Goal: Task Accomplishment & Management: Manage account settings

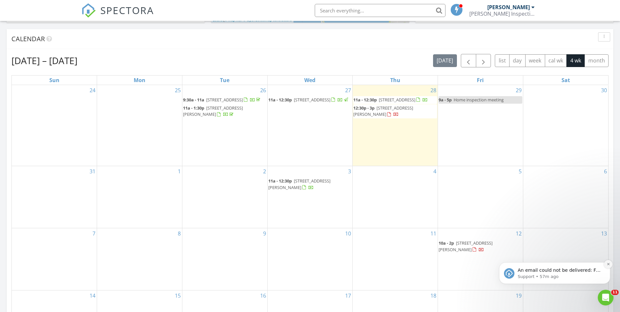
click at [411, 194] on icon "Dismiss notification" at bounding box center [609, 264] width 4 height 4
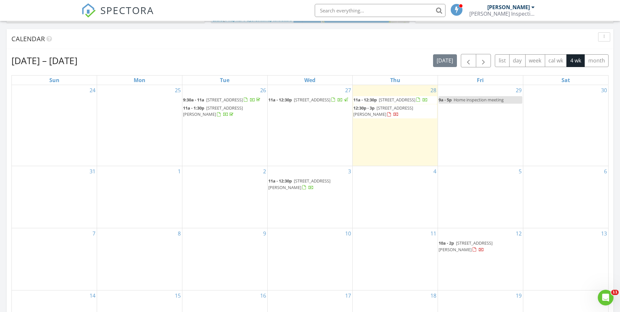
click at [411, 194] on div "13" at bounding box center [566, 259] width 85 height 62
click at [357, 67] on div "Aug 24 – Sep 20, 2025 today list day week cal wk 4 wk month Sun Mon Tue Wed Thu…" at bounding box center [309, 197] width 597 height 287
click at [217, 62] on div "Aug 24 – Sep 20, 2025 today list day week cal wk 4 wk month" at bounding box center [309, 60] width 597 height 13
click at [167, 49] on div "Calendar" at bounding box center [310, 39] width 607 height 20
drag, startPoint x: 167, startPoint y: 49, endPoint x: 357, endPoint y: 266, distance: 288.5
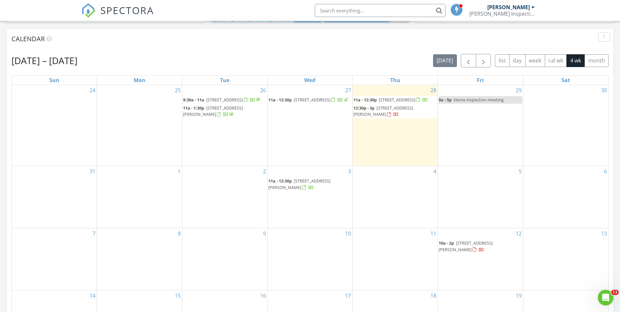
click at [326, 194] on div "Calendar Aug 24 – Sep 20, 2025 today list day week cal wk 4 wk month Sun Mon Tu…" at bounding box center [310, 187] width 607 height 317
click at [357, 194] on div "11" at bounding box center [395, 259] width 85 height 62
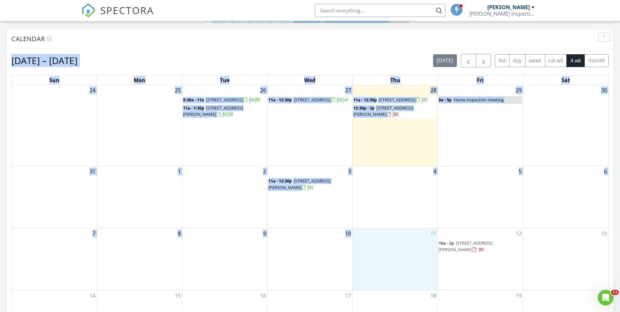
click at [176, 57] on div "Aug 24 – Sep 20, 2025 today list day week cal wk 4 wk month" at bounding box center [309, 60] width 597 height 13
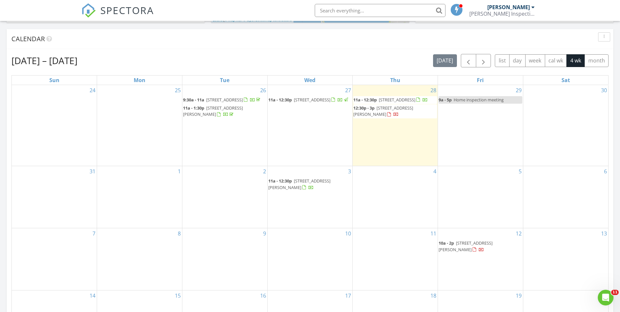
drag, startPoint x: 107, startPoint y: 62, endPoint x: 18, endPoint y: 59, distance: 88.7
click at [18, 59] on div "Aug 24 – Sep 20, 2025 today list day week cal wk 4 wk month" at bounding box center [309, 60] width 597 height 13
click at [18, 59] on h2 "[DATE] – [DATE]" at bounding box center [44, 60] width 66 height 13
drag, startPoint x: 20, startPoint y: 60, endPoint x: 82, endPoint y: 59, distance: 62.8
click at [77, 59] on h2 "Aug 24 – Sep 20, 2025" at bounding box center [44, 60] width 66 height 13
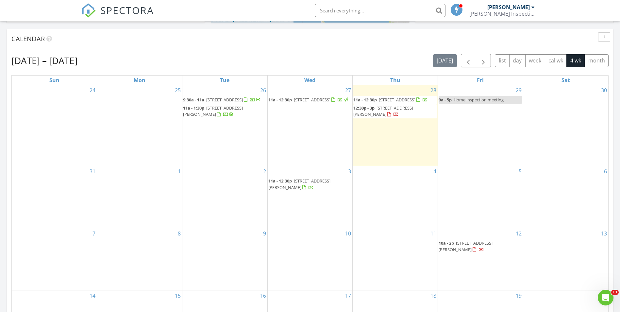
click at [77, 59] on h2 "Aug 24 – Sep 20, 2025" at bounding box center [44, 60] width 66 height 13
drag, startPoint x: 127, startPoint y: 61, endPoint x: 36, endPoint y: 59, distance: 90.3
click at [36, 59] on div "Aug 24 – Sep 20, 2025 today list day week cal wk 4 wk month" at bounding box center [309, 60] width 597 height 13
click at [36, 59] on h2 "Aug 24 – Sep 20, 2025" at bounding box center [44, 60] width 66 height 13
drag, startPoint x: 114, startPoint y: 62, endPoint x: 70, endPoint y: 55, distance: 45.3
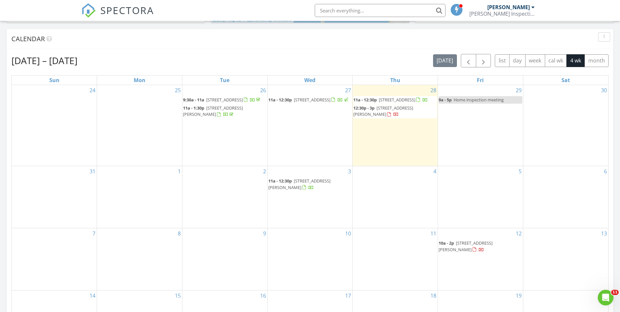
click at [70, 55] on div "Aug 24 – Sep 20, 2025 today list day week cal wk 4 wk month" at bounding box center [309, 60] width 597 height 13
click at [70, 55] on h2 "Aug 24 – Sep 20, 2025" at bounding box center [44, 60] width 66 height 13
click at [370, 59] on div "Aug 24 – Sep 20, 2025 today list day week cal wk 4 wk month" at bounding box center [309, 60] width 597 height 13
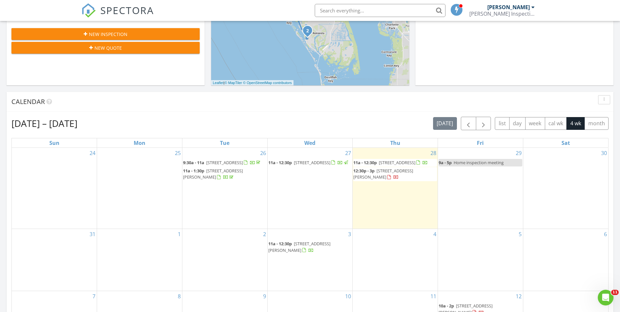
scroll to position [161, 0]
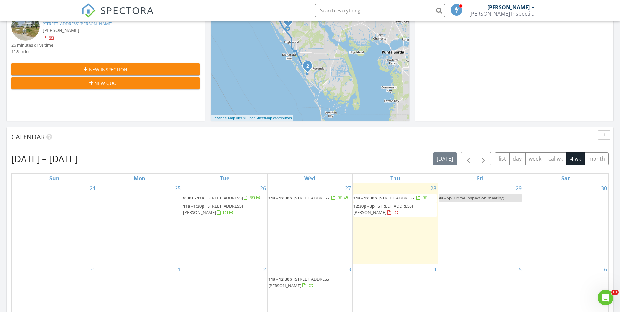
click at [94, 73] on button "New Inspection" at bounding box center [105, 69] width 188 height 12
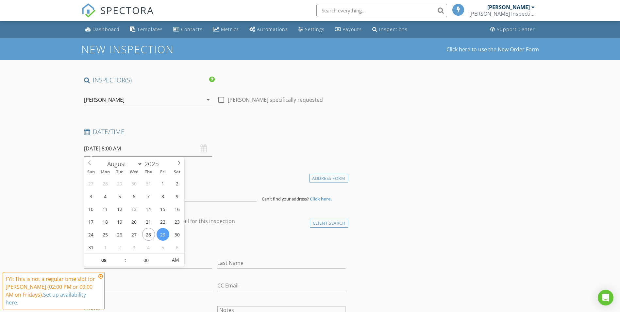
select select "8"
type input "09/01/2025 8:00 AM"
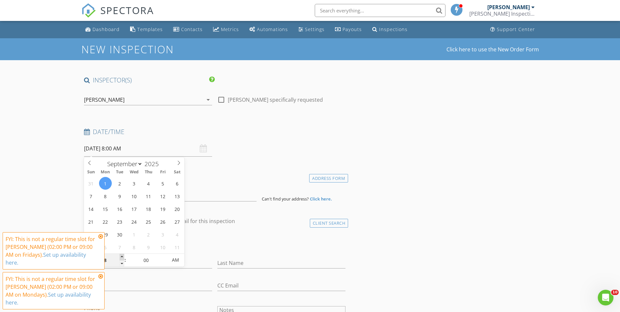
type input "09"
type input "09/01/2025 9:00 AM"
click at [122, 256] on span at bounding box center [122, 257] width 5 height 7
type input "05"
type input "09/01/2025 9:05 AM"
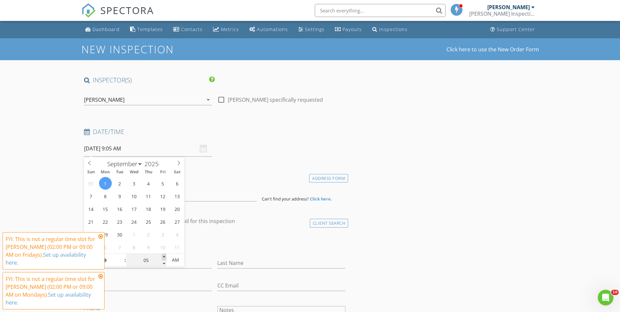
click at [163, 258] on span at bounding box center [164, 257] width 5 height 7
type input "10"
type input "09/01/2025 9:10 AM"
click at [163, 258] on span at bounding box center [164, 257] width 5 height 7
type input "15"
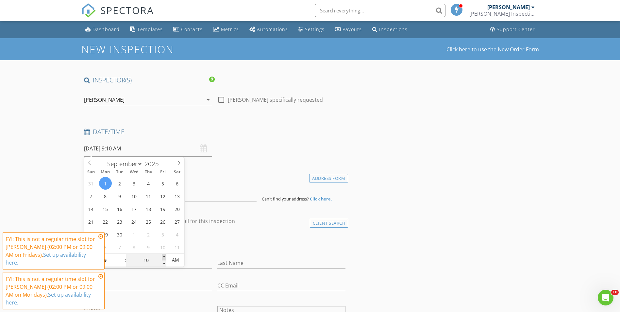
type input "09/01/2025 9:15 AM"
click at [163, 258] on span at bounding box center [164, 257] width 5 height 7
type input "20"
type input "09/01/2025 9:20 AM"
click at [163, 258] on span at bounding box center [164, 257] width 5 height 7
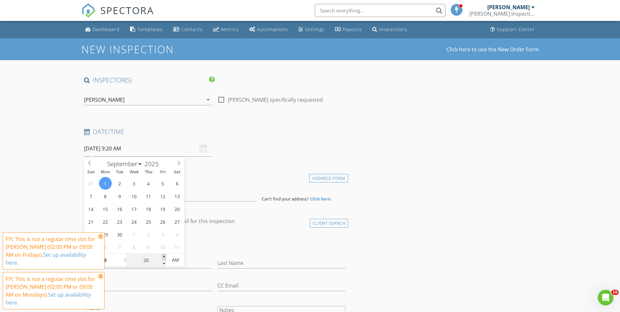
type input "25"
type input "09/01/2025 9:25 AM"
click at [163, 258] on span at bounding box center [164, 257] width 5 height 7
type input "30"
type input "09/01/2025 9:30 AM"
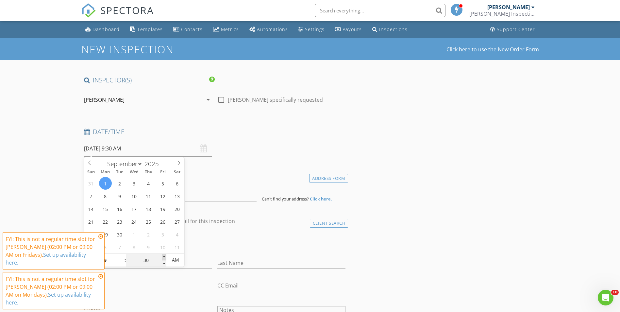
click at [163, 258] on span at bounding box center [164, 257] width 5 height 7
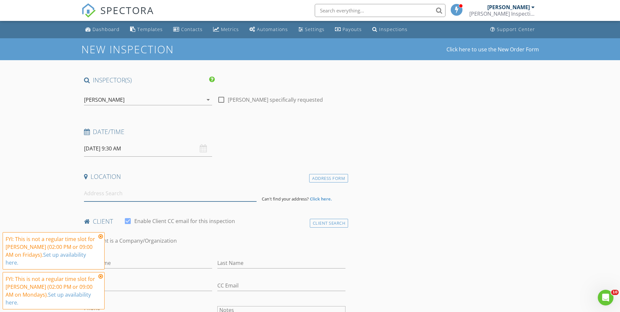
click at [169, 186] on input at bounding box center [170, 193] width 173 height 16
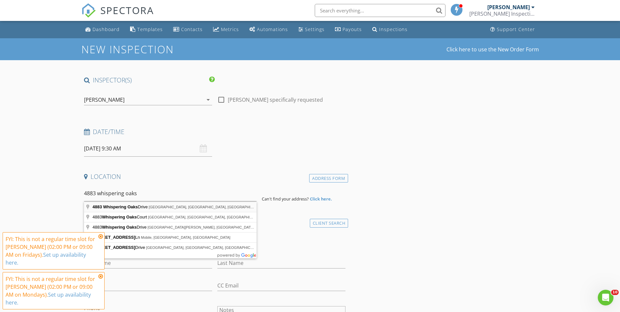
type input "4883 Whispering Oaks Drive, North Port, FL, USA"
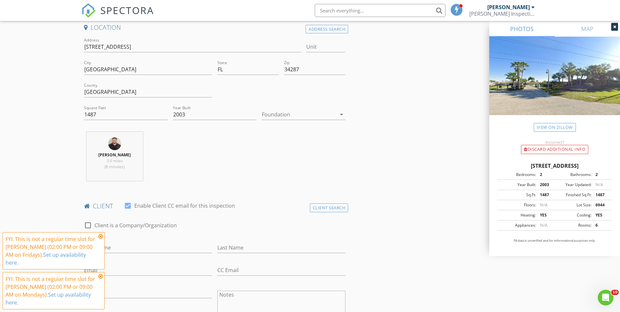
scroll to position [196, 0]
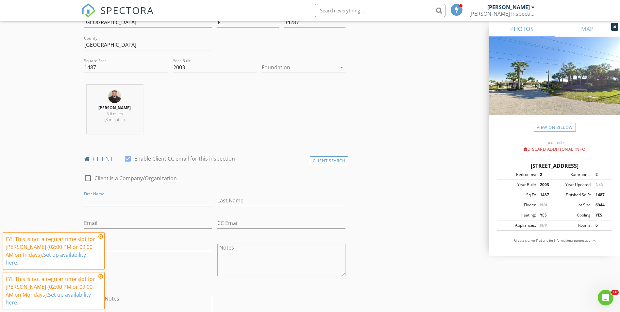
click at [128, 198] on input "First Name" at bounding box center [148, 200] width 128 height 11
type input "Lauren"
type input "Loughman"
click at [127, 225] on input "Email" at bounding box center [148, 223] width 128 height 11
paste input "mloughman@me.com"
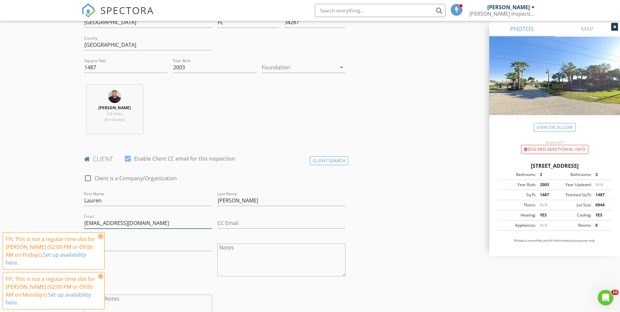
type input "mloughman@me.com"
click at [123, 244] on input "Phone" at bounding box center [148, 245] width 128 height 11
click at [101, 239] on icon at bounding box center [100, 236] width 5 height 5
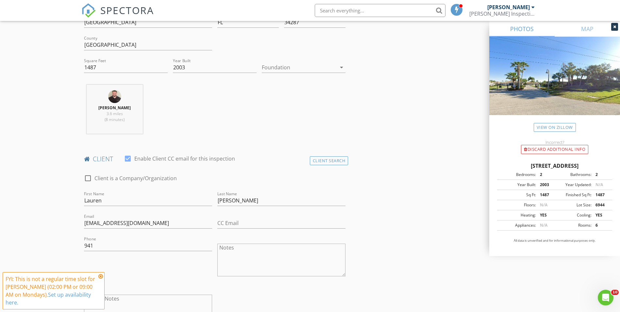
click at [101, 279] on icon at bounding box center [100, 276] width 5 height 5
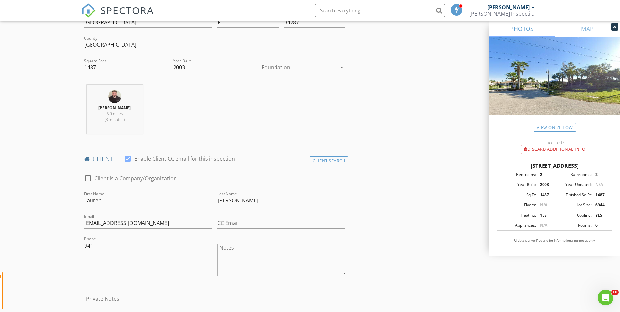
click at [98, 248] on input "941" at bounding box center [148, 245] width 128 height 11
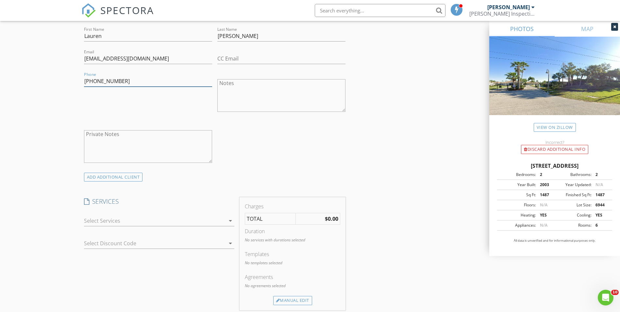
scroll to position [392, 0]
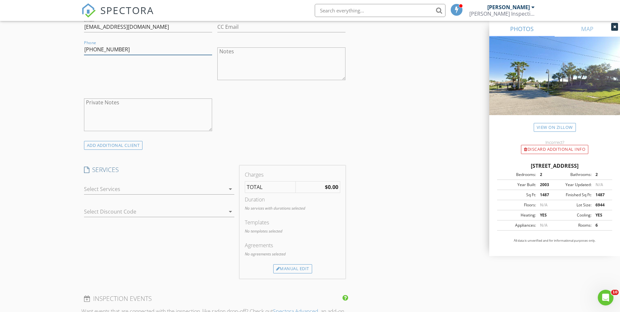
type input "941-234-7099"
click at [120, 186] on div at bounding box center [154, 189] width 141 height 10
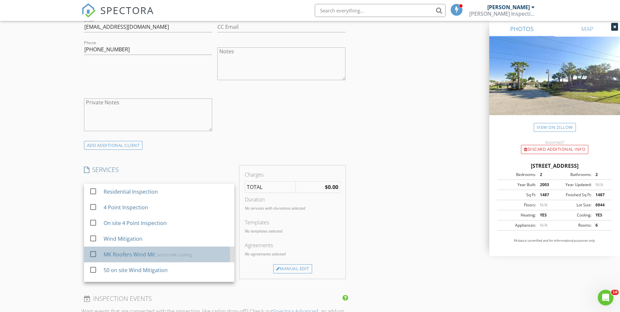
click at [143, 253] on div "MK Roofers Wind Mit" at bounding box center [129, 254] width 52 height 8
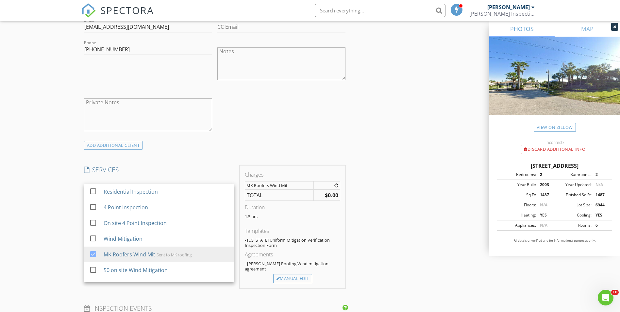
click at [460, 181] on div "INSPECTOR(S) check_box David Groff PRIMARY David Groff arrow_drop_down check_bo…" at bounding box center [310, 261] width 458 height 1156
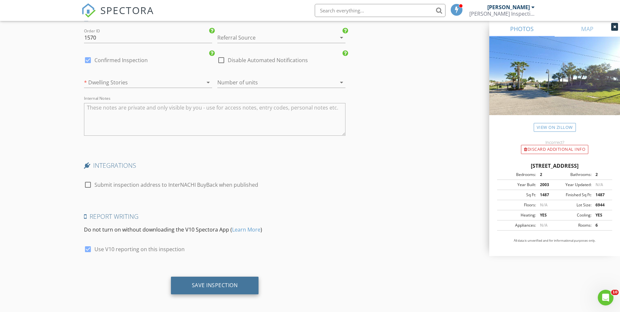
scroll to position [941, 0]
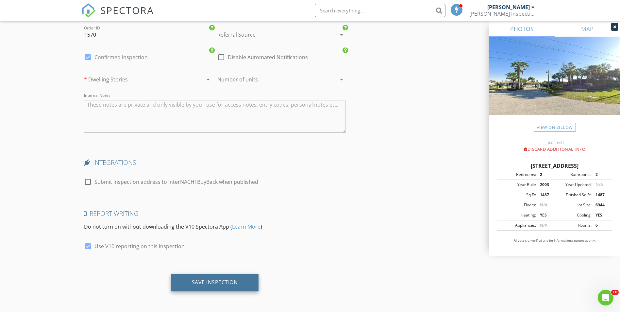
click at [237, 274] on div "Save Inspection" at bounding box center [215, 283] width 88 height 18
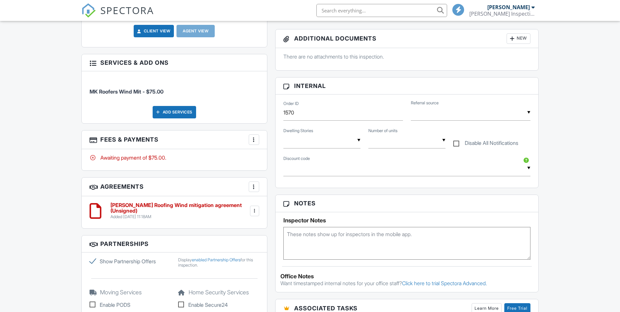
scroll to position [314, 0]
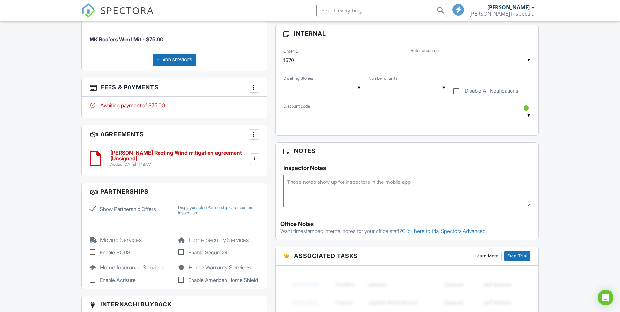
click at [327, 185] on textarea at bounding box center [408, 191] width 248 height 33
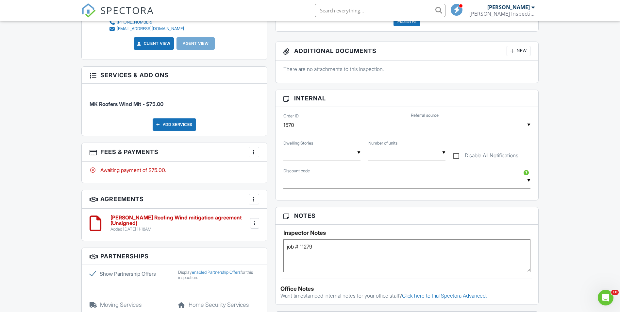
scroll to position [249, 0]
type textarea "job # 11279"
click at [257, 150] on div at bounding box center [254, 152] width 7 height 7
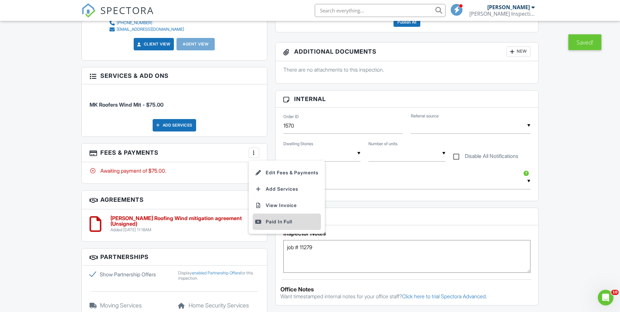
click at [277, 218] on div "Paid In Full" at bounding box center [286, 222] width 63 height 8
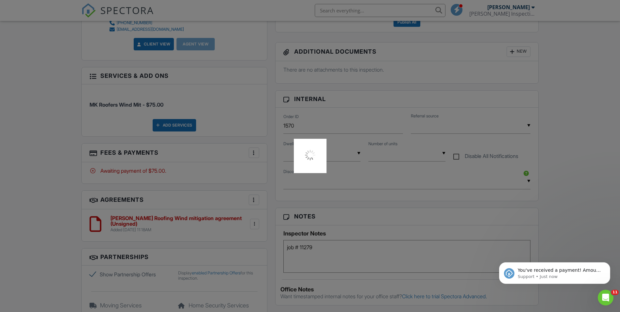
scroll to position [0, 0]
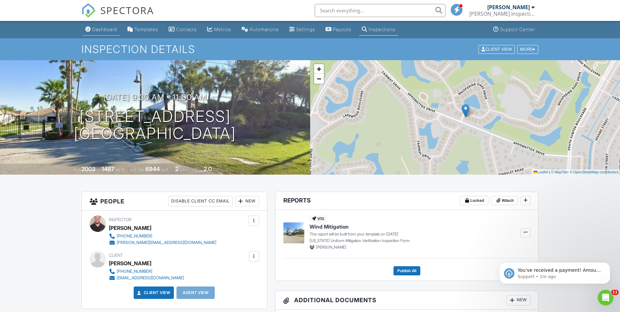
click at [93, 31] on div "Dashboard" at bounding box center [104, 29] width 25 height 6
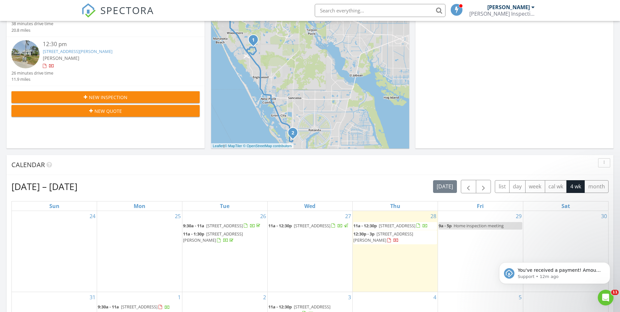
scroll to position [128, 0]
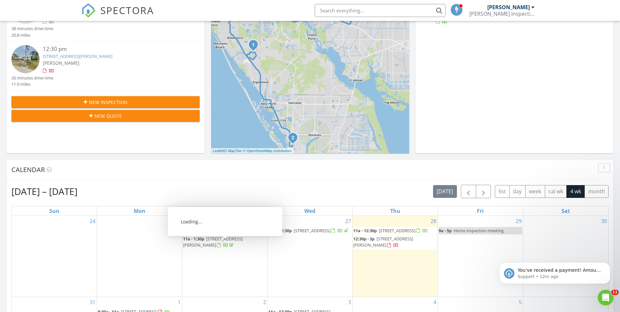
click at [166, 102] on div "New Inspection" at bounding box center [106, 102] width 178 height 7
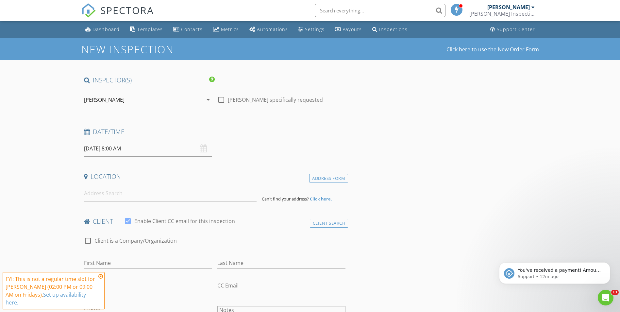
click at [117, 148] on input "[DATE] 8:00 AM" at bounding box center [148, 149] width 128 height 16
select select "8"
type input "[DATE] 8:00 AM"
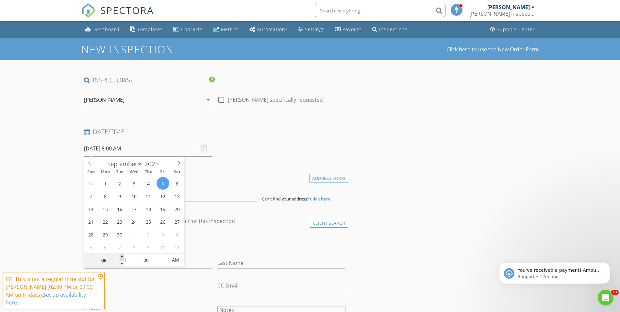
type input "09"
type input "[DATE] 9:00 AM"
click at [122, 257] on span at bounding box center [122, 257] width 5 height 7
type input "10"
type input "[DATE] 10:00 AM"
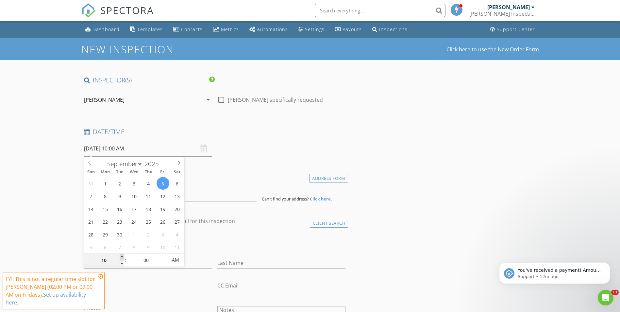
click at [122, 257] on span at bounding box center [122, 257] width 5 height 7
type input "11"
type input "[DATE] 11:00 AM"
click at [122, 257] on span at bounding box center [122, 257] width 5 height 7
type input "12"
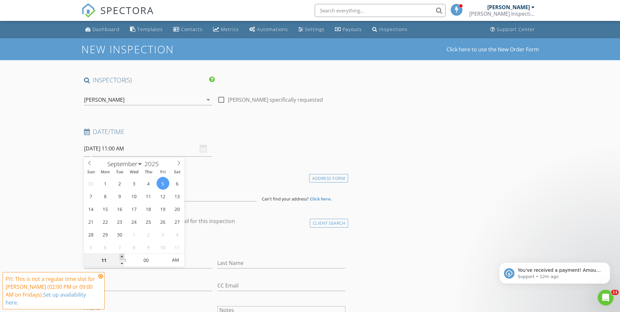
type input "[DATE] 12:00 PM"
click at [122, 257] on span at bounding box center [122, 257] width 5 height 7
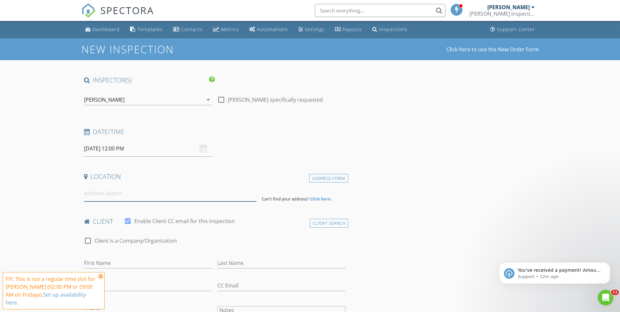
click at [122, 197] on input at bounding box center [170, 193] width 173 height 16
click at [130, 197] on input at bounding box center [170, 193] width 173 height 16
paste input "7123 Beechmont Terrace"
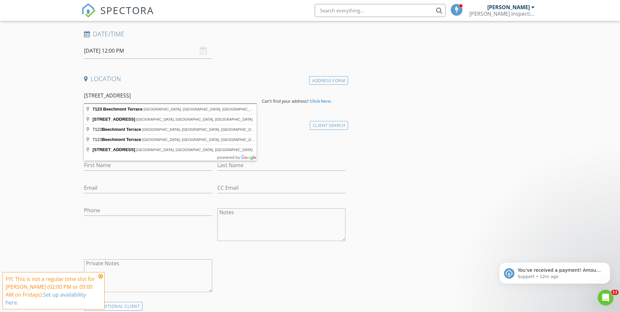
scroll to position [98, 0]
type input "7123 Beechmont Terrace, Lakewood Ranch, FL, USA"
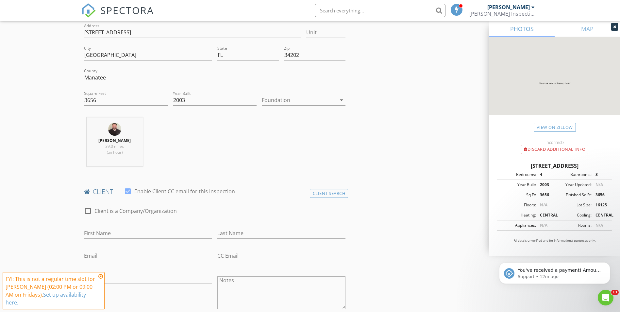
scroll to position [229, 0]
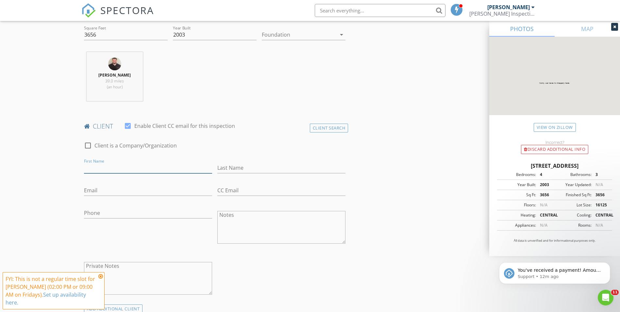
click at [102, 165] on input "First Name" at bounding box center [148, 168] width 128 height 11
type input "Carl"
type input "Pugh"
click at [112, 193] on input "Email" at bounding box center [148, 190] width 128 height 11
drag, startPoint x: 140, startPoint y: 198, endPoint x: 137, endPoint y: 191, distance: 8.1
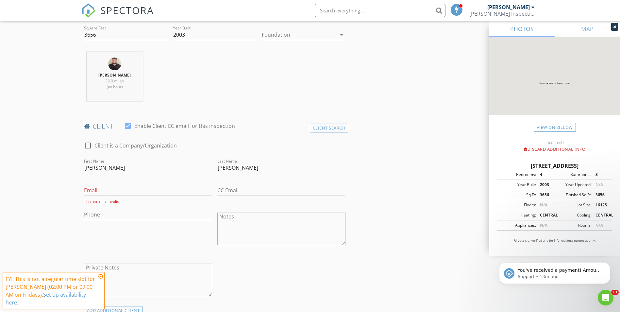
click at [140, 198] on div "Email This email is invalid" at bounding box center [148, 194] width 128 height 19
click at [137, 191] on input "Email" at bounding box center [148, 190] width 128 height 11
paste input "cp@rad7.com - Primary"
drag, startPoint x: 169, startPoint y: 190, endPoint x: 119, endPoint y: 187, distance: 50.5
click at [119, 187] on input "cp@rad7.com - Primary" at bounding box center [148, 190] width 128 height 11
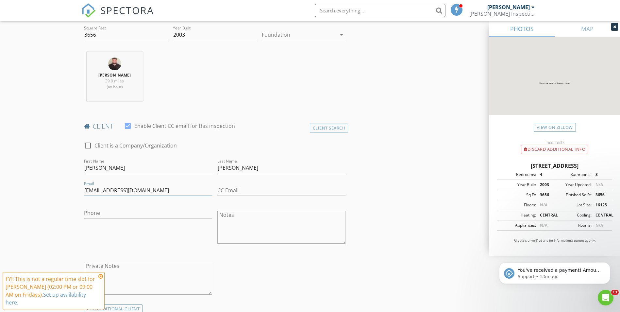
type input "cp@rad7.com"
click at [119, 207] on div "Phone" at bounding box center [148, 214] width 128 height 21
click at [116, 212] on input "Phone" at bounding box center [148, 213] width 128 height 11
paste input "727-460-7799"
drag, startPoint x: 129, startPoint y: 212, endPoint x: 120, endPoint y: 212, distance: 8.5
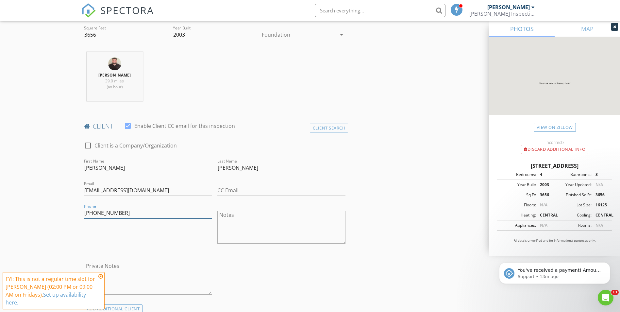
click at [120, 212] on input "727-460-7799" at bounding box center [148, 213] width 128 height 11
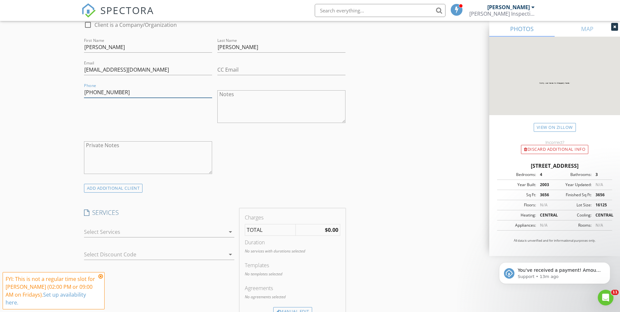
scroll to position [392, 0]
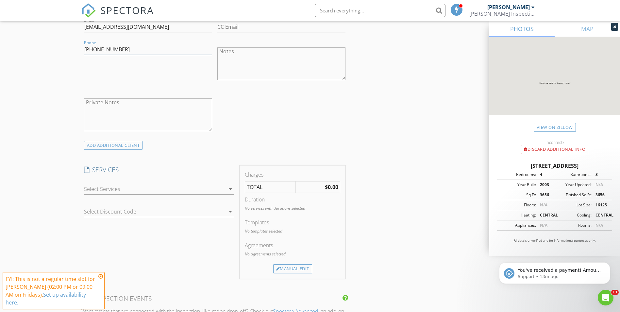
type input "727-460-7799"
click at [169, 191] on div at bounding box center [154, 189] width 141 height 10
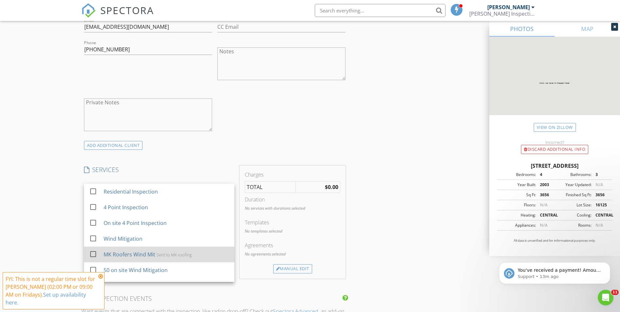
click at [163, 255] on div "Sent to MK roofing" at bounding box center [173, 254] width 35 height 5
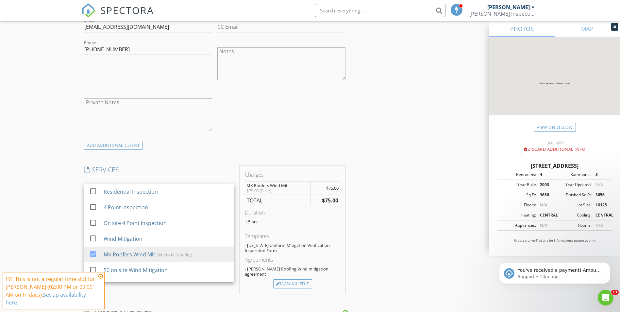
click at [31, 147] on div "New Inspection Click here to use the New Order Form INSPECTOR(S) check_box Davi…" at bounding box center [310, 253] width 620 height 1214
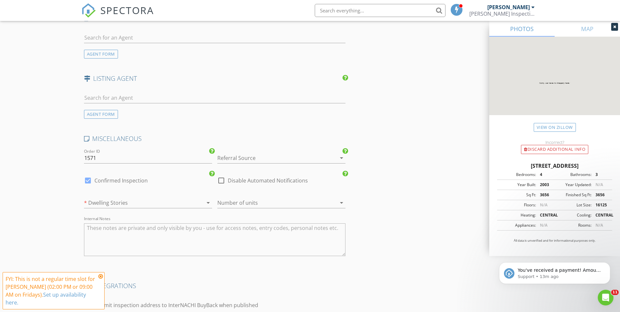
scroll to position [941, 0]
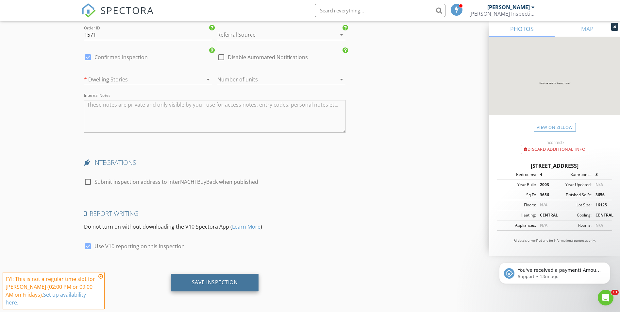
click at [245, 284] on div "Save Inspection" at bounding box center [215, 283] width 88 height 18
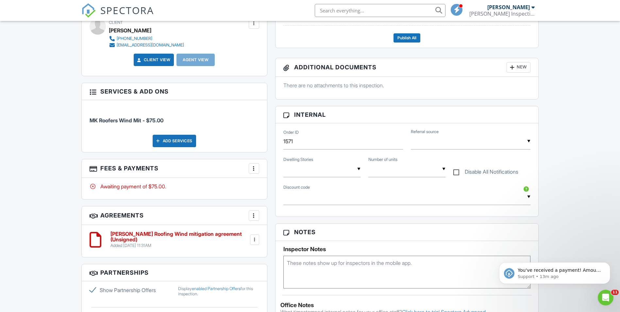
scroll to position [294, 0]
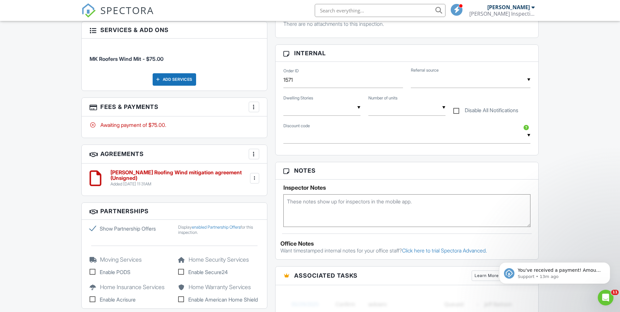
click at [302, 203] on textarea at bounding box center [408, 210] width 248 height 33
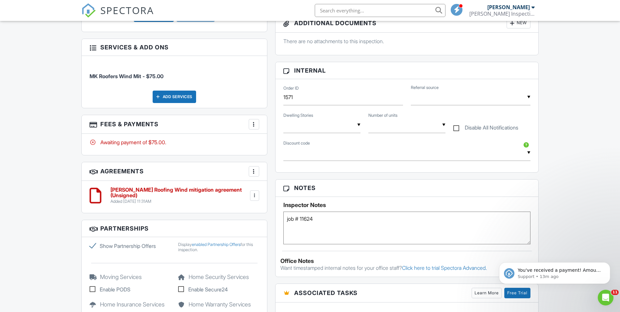
scroll to position [229, 0]
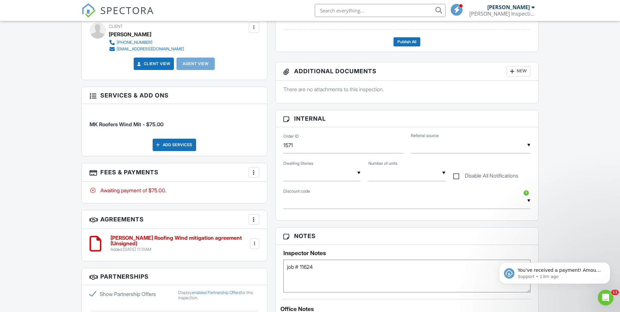
type textarea "job # 11624"
click at [253, 171] on div at bounding box center [254, 172] width 7 height 7
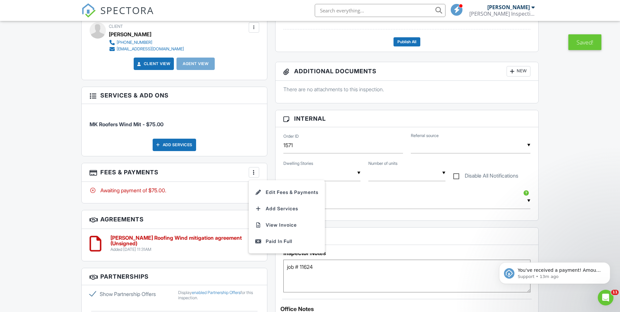
drag, startPoint x: 271, startPoint y: 242, endPoint x: 190, endPoint y: 218, distance: 84.9
click at [271, 242] on div "Paid In Full" at bounding box center [286, 241] width 63 height 8
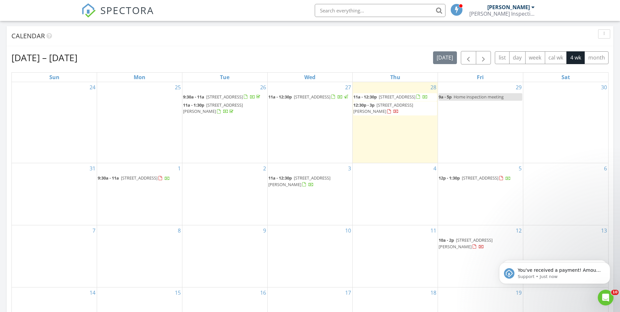
scroll to position [163, 0]
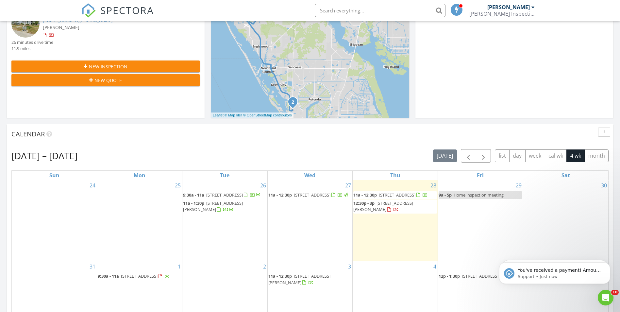
click at [149, 68] on div "New Inspection" at bounding box center [106, 66] width 178 height 7
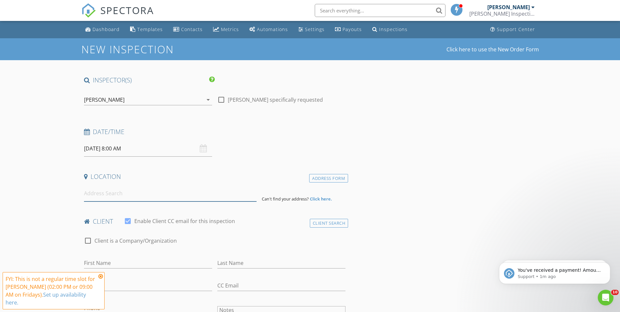
click at [128, 193] on input at bounding box center [170, 193] width 173 height 16
click at [140, 147] on input "08/29/2025 8:00 AM" at bounding box center [148, 149] width 128 height 16
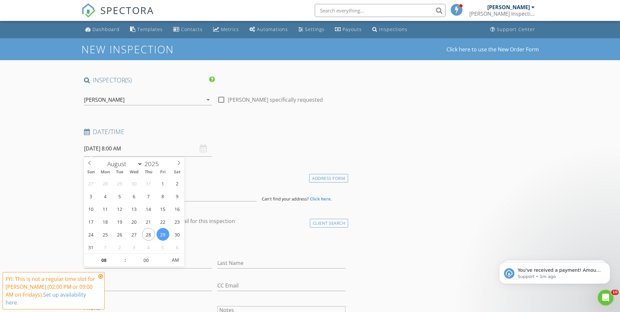
click at [119, 150] on input "08/29/2025 8:00 AM" at bounding box center [148, 149] width 128 height 16
click at [243, 148] on div "Date/Time 08/29/2025 8:00 AM" at bounding box center [214, 142] width 267 height 29
click at [99, 27] on div "Dashboard" at bounding box center [106, 29] width 27 height 6
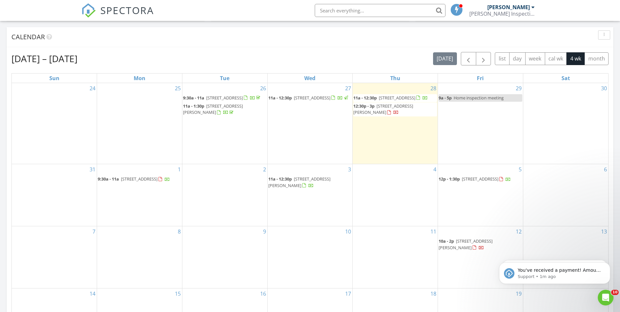
scroll to position [229, 0]
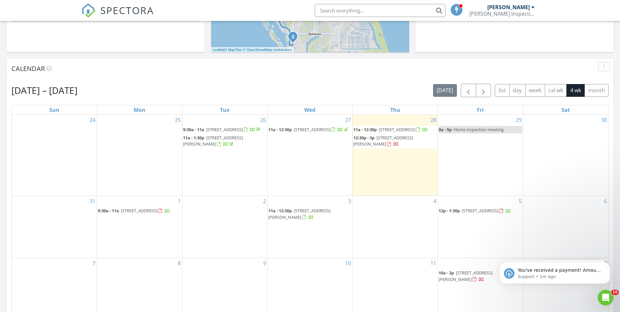
drag, startPoint x: 116, startPoint y: 89, endPoint x: 51, endPoint y: 93, distance: 65.5
click at [51, 93] on div "Aug 24 – Sep 20, 2025 today list day week cal wk 4 wk month" at bounding box center [309, 90] width 597 height 13
click at [51, 93] on h2 "Aug 24 – Sep 20, 2025" at bounding box center [44, 90] width 66 height 13
drag, startPoint x: 50, startPoint y: 90, endPoint x: 109, endPoint y: 91, distance: 59.2
click at [109, 91] on div "Aug 24 – Sep 20, 2025 today list day week cal wk 4 wk month" at bounding box center [309, 90] width 597 height 13
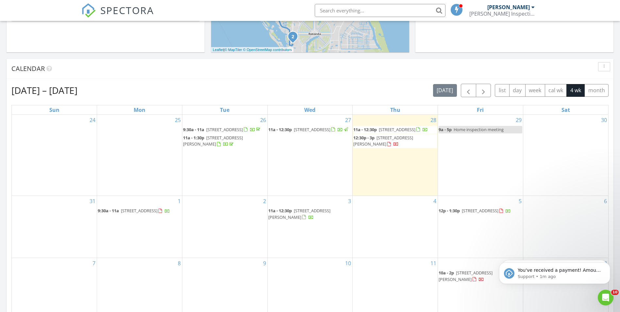
click at [109, 91] on div "Aug 24 – Sep 20, 2025 today list day week cal wk 4 wk month" at bounding box center [309, 90] width 597 height 13
drag, startPoint x: 113, startPoint y: 90, endPoint x: 51, endPoint y: 89, distance: 62.1
click at [51, 89] on div "Aug 24 – Sep 20, 2025 today list day week cal wk 4 wk month" at bounding box center [309, 90] width 597 height 13
click at [51, 89] on h2 "Aug 24 – Sep 20, 2025" at bounding box center [44, 90] width 66 height 13
drag, startPoint x: 54, startPoint y: 90, endPoint x: 105, endPoint y: 92, distance: 50.4
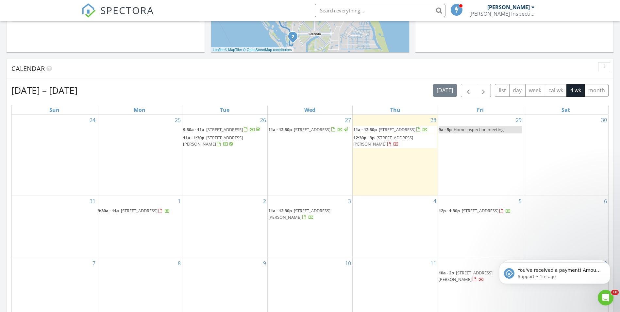
click at [105, 92] on div "Aug 24 – Sep 20, 2025 today list day week cal wk 4 wk month" at bounding box center [309, 90] width 597 height 13
drag, startPoint x: 116, startPoint y: 87, endPoint x: 45, endPoint y: 90, distance: 71.0
click at [45, 90] on div "Aug 24 – Sep 20, 2025 today list day week cal wk 4 wk month" at bounding box center [309, 90] width 597 height 13
click at [45, 90] on h2 "[DATE] – [DATE]" at bounding box center [44, 90] width 66 height 13
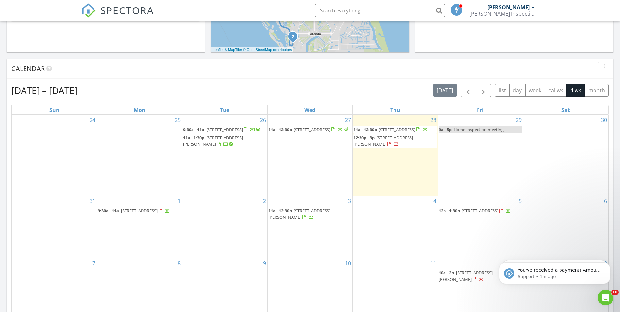
drag, startPoint x: 44, startPoint y: 90, endPoint x: 129, endPoint y: 90, distance: 85.0
click at [129, 90] on div "Aug 24 – Sep 20, 2025 today list day week cal wk 4 wk month" at bounding box center [309, 90] width 597 height 13
click at [153, 88] on div "Aug 24 – Sep 20, 2025 today list day week cal wk 4 wk month" at bounding box center [309, 90] width 597 height 13
drag, startPoint x: 95, startPoint y: 90, endPoint x: 59, endPoint y: 92, distance: 36.0
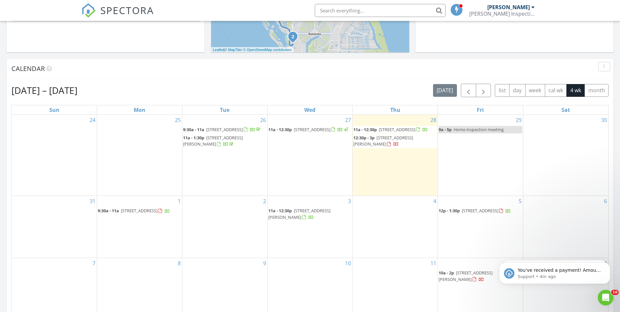
click at [59, 92] on div "Aug 24 – Sep 20, 2025 today list day week cal wk 4 wk month" at bounding box center [309, 90] width 597 height 13
drag, startPoint x: 59, startPoint y: 92, endPoint x: 55, endPoint y: 91, distance: 3.6
click at [59, 92] on h2 "[DATE] – [DATE]" at bounding box center [44, 90] width 66 height 13
drag, startPoint x: 50, startPoint y: 90, endPoint x: 132, endPoint y: 90, distance: 82.4
click at [132, 90] on div "Aug 24 – Sep 20, 2025 today list day week cal wk 4 wk month" at bounding box center [309, 90] width 597 height 13
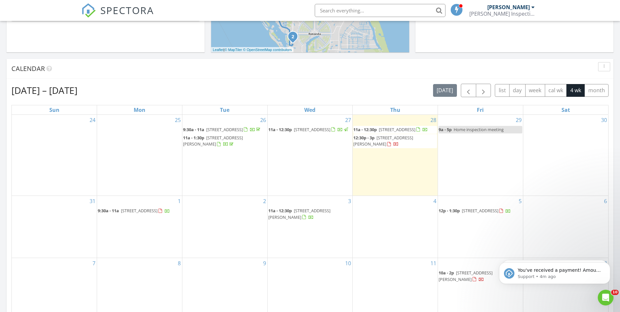
click at [132, 90] on div "Aug 24 – Sep 20, 2025 today list day week cal wk 4 wk month" at bounding box center [309, 90] width 597 height 13
drag, startPoint x: 122, startPoint y: 91, endPoint x: 85, endPoint y: 92, distance: 36.6
click at [85, 92] on div "Aug 24 – Sep 20, 2025 today list day week cal wk 4 wk month" at bounding box center [309, 90] width 597 height 13
click at [77, 92] on h2 "Aug 24 – Sep 20, 2025" at bounding box center [44, 90] width 66 height 13
drag, startPoint x: 110, startPoint y: 89, endPoint x: 39, endPoint y: 89, distance: 71.3
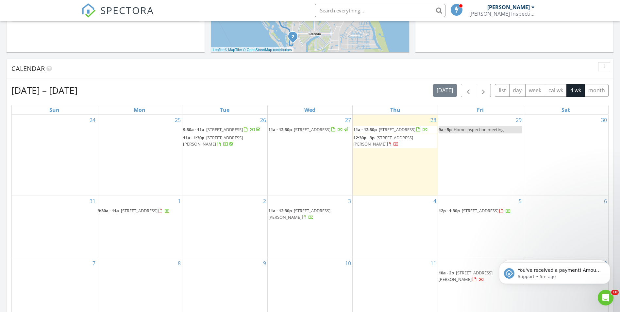
click at [39, 89] on div "Aug 24 – Sep 20, 2025 today list day week cal wk 4 wk month" at bounding box center [309, 90] width 597 height 13
drag, startPoint x: 39, startPoint y: 89, endPoint x: 33, endPoint y: 89, distance: 5.6
click at [39, 89] on h2 "Aug 24 – Sep 20, 2025" at bounding box center [44, 90] width 66 height 13
drag, startPoint x: 24, startPoint y: 91, endPoint x: 111, endPoint y: 90, distance: 87.3
click at [111, 90] on div "Aug 24 – Sep 20, 2025 today list day week cal wk 4 wk month" at bounding box center [309, 90] width 597 height 13
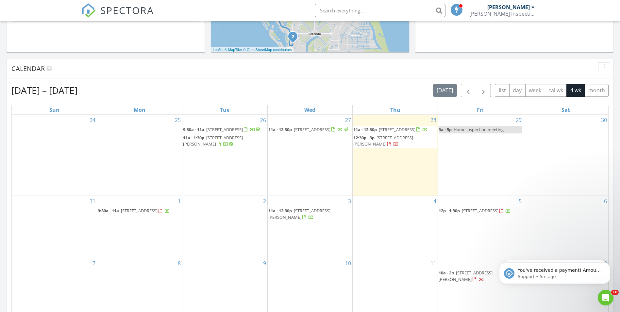
click at [111, 90] on div "Aug 24 – Sep 20, 2025 today list day week cal wk 4 wk month" at bounding box center [309, 90] width 597 height 13
drag, startPoint x: 132, startPoint y: 92, endPoint x: 19, endPoint y: 89, distance: 113.8
click at [19, 89] on div "Aug 24 – Sep 20, 2025 today list day week cal wk 4 wk month" at bounding box center [309, 90] width 597 height 13
drag, startPoint x: 19, startPoint y: 89, endPoint x: 14, endPoint y: 93, distance: 5.9
click at [19, 89] on h2 "Aug 24 – Sep 20, 2025" at bounding box center [44, 90] width 66 height 13
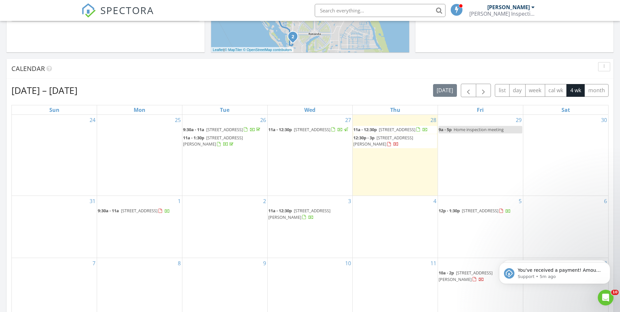
drag, startPoint x: 12, startPoint y: 90, endPoint x: 103, endPoint y: 92, distance: 91.3
click at [77, 92] on h2 "[DATE] – [DATE]" at bounding box center [44, 90] width 66 height 13
click at [77, 92] on h2 "Aug 24 – Sep 20, 2025" at bounding box center [44, 90] width 66 height 13
drag, startPoint x: 119, startPoint y: 89, endPoint x: 37, endPoint y: 89, distance: 82.1
click at [37, 89] on div "Aug 24 – Sep 20, 2025 today list day week cal wk 4 wk month" at bounding box center [309, 90] width 597 height 13
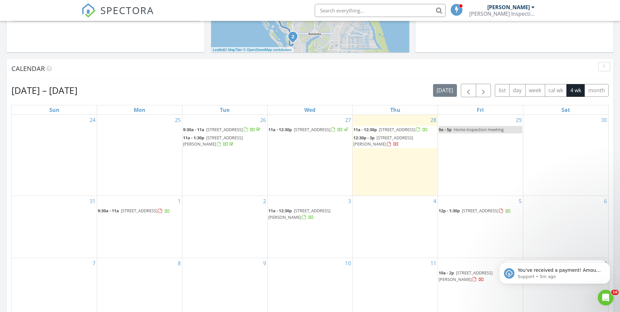
drag, startPoint x: 37, startPoint y: 89, endPoint x: 32, endPoint y: 91, distance: 5.4
click at [37, 89] on h2 "[DATE] – [DATE]" at bounding box center [44, 90] width 66 height 13
drag, startPoint x: 28, startPoint y: 92, endPoint x: 108, endPoint y: 93, distance: 80.1
click at [108, 93] on div "Aug 24 – Sep 20, 2025 today list day week cal wk 4 wk month" at bounding box center [309, 90] width 597 height 13
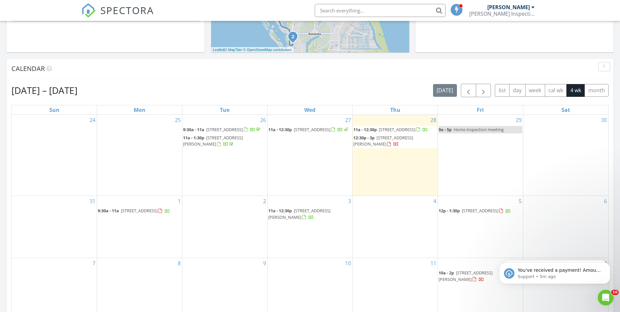
drag, startPoint x: 115, startPoint y: 93, endPoint x: 27, endPoint y: 95, distance: 88.0
click at [27, 95] on div "Aug 24 – Sep 20, 2025 today list day week cal wk 4 wk month" at bounding box center [309, 90] width 597 height 13
click at [27, 95] on h2 "[DATE] – [DATE]" at bounding box center [44, 90] width 66 height 13
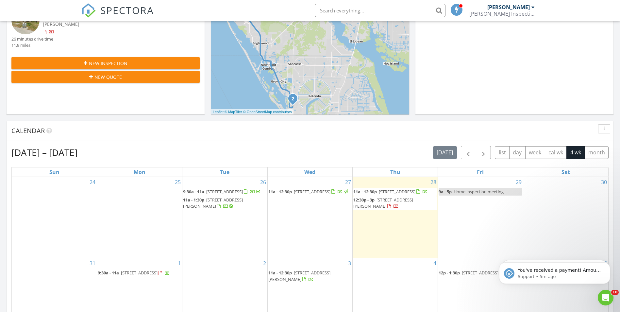
scroll to position [196, 0]
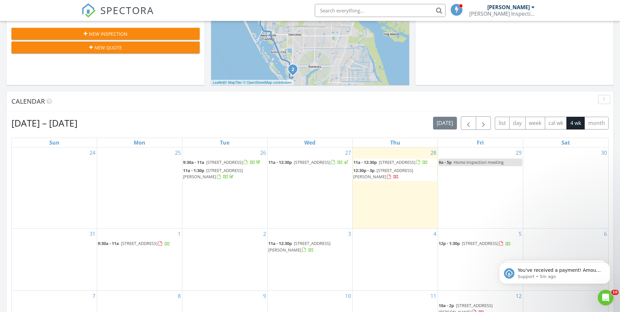
click at [51, 122] on div "[DATE] – [DATE] [DATE] list day week cal wk 4 wk month Sun Mon Tue Wed Thu Fri …" at bounding box center [310, 260] width 607 height 297
click at [51, 122] on h2 "[DATE] – [DATE]" at bounding box center [44, 122] width 66 height 13
click at [114, 29] on button "New Inspection" at bounding box center [105, 34] width 188 height 12
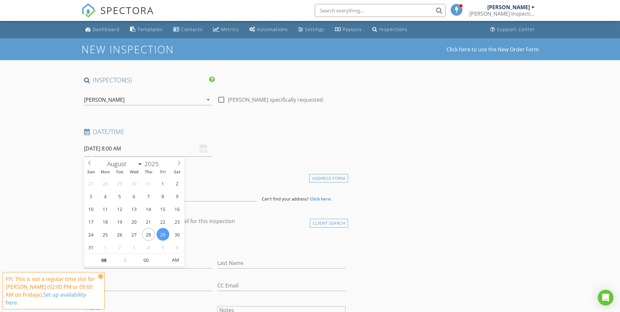
click at [121, 148] on input "08/29/2025 8:00 AM" at bounding box center [148, 149] width 128 height 16
select select "8"
type input "09/01/2025 8:00 AM"
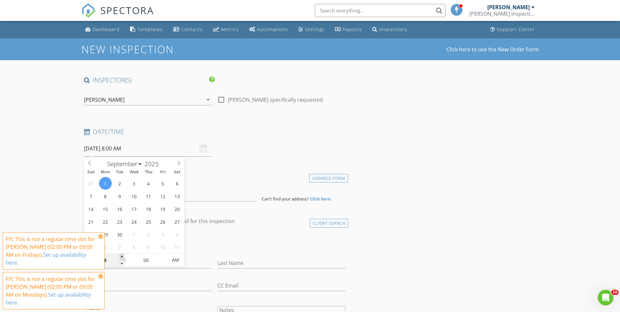
type input "09"
type input "09/01/2025 9:00 AM"
click at [122, 257] on span at bounding box center [122, 257] width 5 height 7
type input "10"
type input "09/01/2025 10:00 AM"
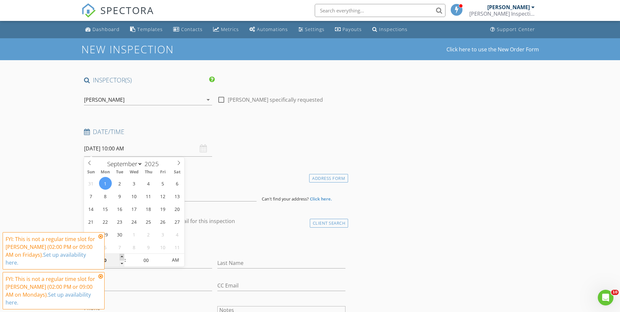
click at [122, 257] on span at bounding box center [122, 257] width 5 height 7
type input "05"
type input "09/01/2025 10:05 AM"
click at [164, 257] on span at bounding box center [164, 257] width 5 height 7
type input "10"
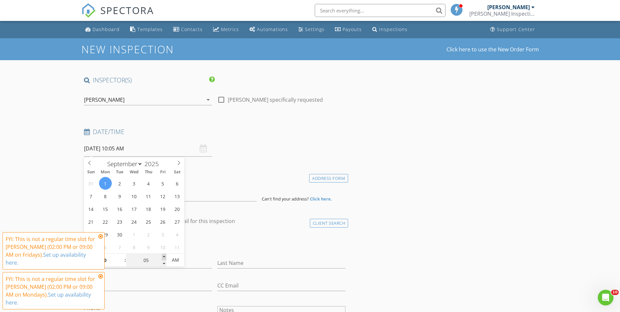
type input "09/01/2025 10:10 AM"
click at [164, 257] on span at bounding box center [164, 257] width 5 height 7
type input "15"
type input "09/01/2025 10:15 AM"
click at [164, 257] on span at bounding box center [164, 257] width 5 height 7
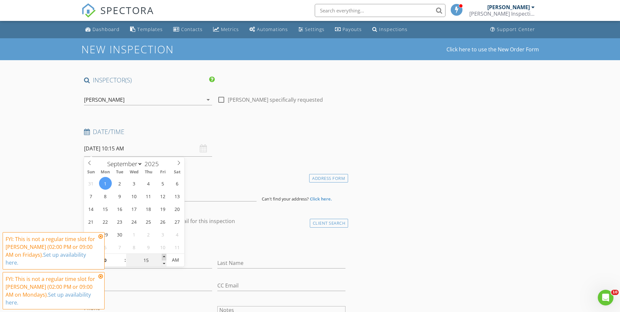
type input "20"
type input "09/01/2025 10:20 AM"
click at [164, 257] on span at bounding box center [164, 257] width 5 height 7
type input "25"
type input "09/01/2025 10:25 AM"
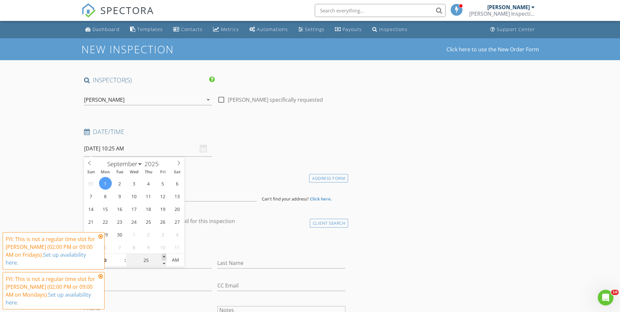
click at [164, 257] on span at bounding box center [164, 257] width 5 height 7
type input "30"
type input "09/01/2025 10:30 AM"
click at [164, 257] on span at bounding box center [164, 257] width 5 height 7
type input "35"
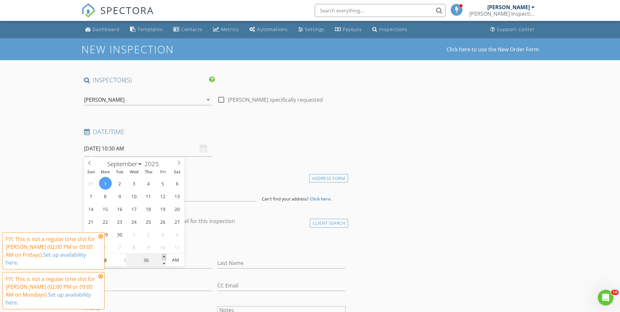
type input "09/01/2025 10:35 AM"
click at [164, 257] on span at bounding box center [164, 257] width 5 height 7
type input "40"
type input "09/01/2025 10:40 AM"
click at [164, 257] on span at bounding box center [164, 257] width 5 height 7
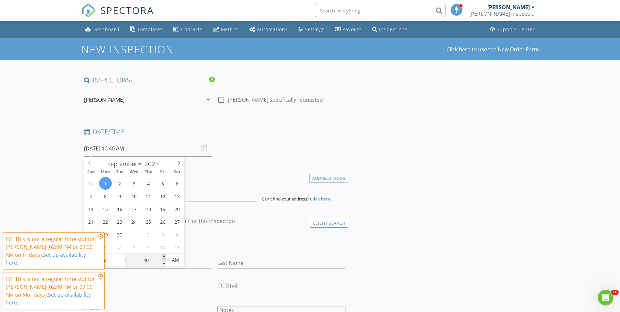
type input "45"
type input "09/01/2025 10:45 AM"
click at [165, 257] on span at bounding box center [164, 257] width 5 height 7
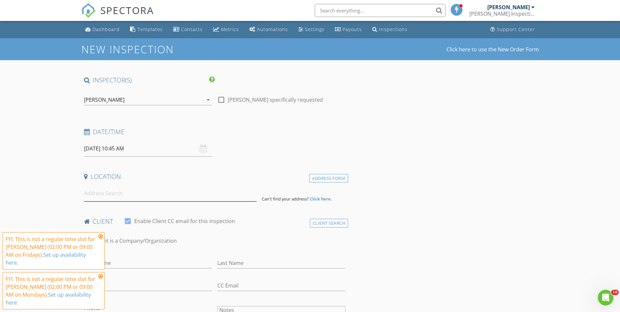
click at [147, 196] on input at bounding box center [170, 193] width 173 height 16
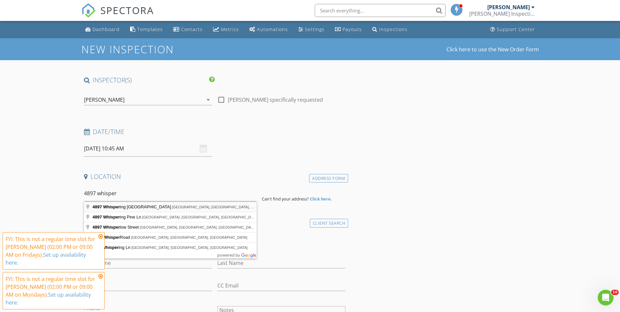
type input "4897 Whispering Oaks Drive, North Port, FL, USA"
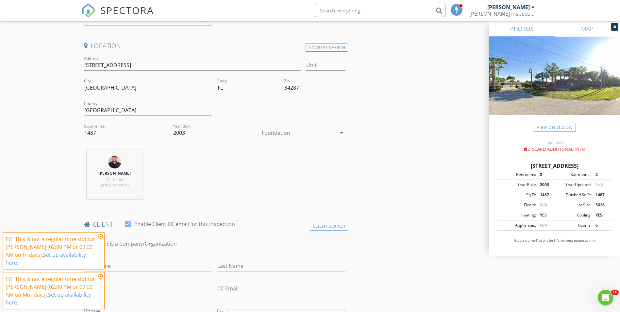
scroll to position [262, 0]
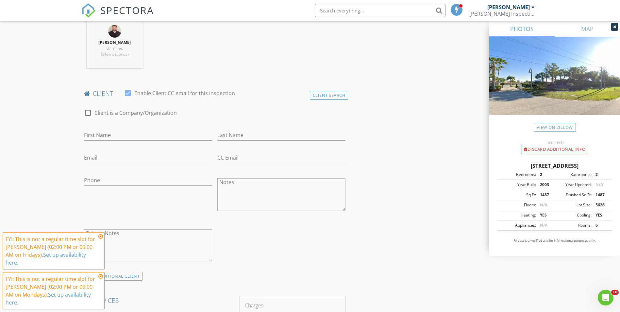
click at [114, 143] on div "First Name" at bounding box center [148, 138] width 128 height 17
click at [113, 138] on input "First Name" at bounding box center [148, 135] width 128 height 11
type input "Anthony"
type input "b"
type input "Boremi"
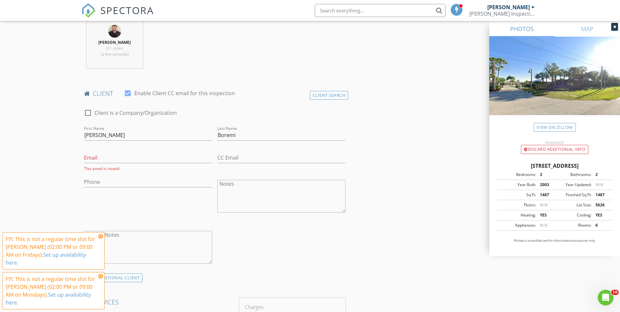
click at [125, 164] on div "Email This email is invalid" at bounding box center [148, 161] width 128 height 19
click at [121, 154] on input "Email" at bounding box center [148, 157] width 128 height 11
paste input "boremi2@comcast.net"
type input "boremi2@comcast.net"
click at [96, 181] on input "Phone" at bounding box center [148, 180] width 128 height 11
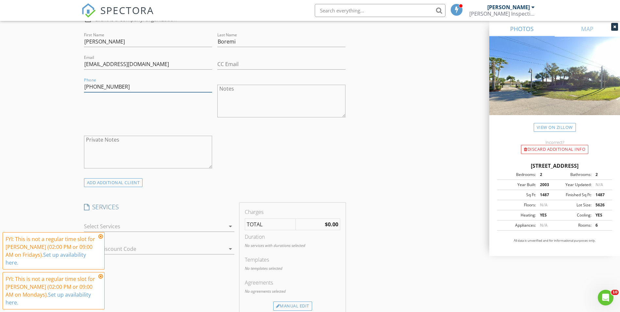
scroll to position [392, 0]
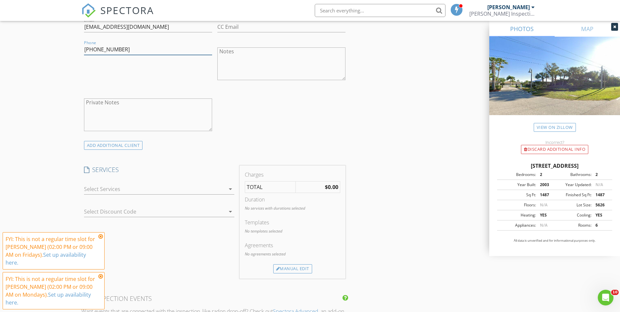
type input "603-401-9889"
click at [130, 188] on div at bounding box center [154, 189] width 141 height 10
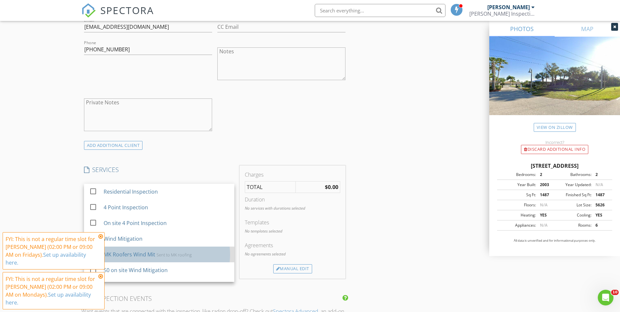
click at [146, 253] on div "MK Roofers Wind Mit" at bounding box center [129, 254] width 52 height 8
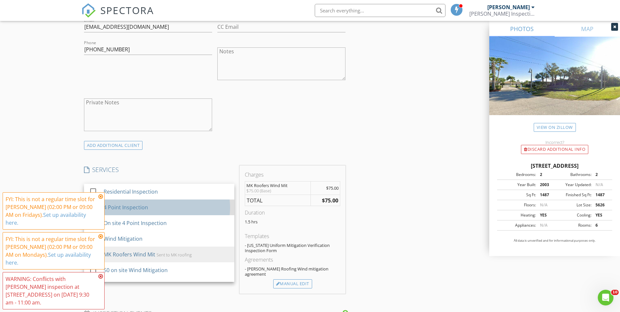
click at [157, 208] on div "4 Point Inspection" at bounding box center [166, 207] width 126 height 13
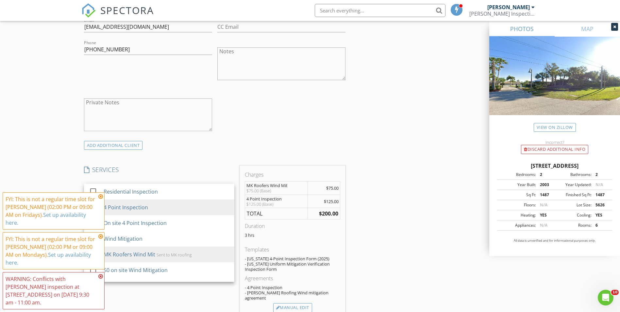
click at [379, 137] on div "INSPECTOR(S) check_box David Groff PRIMARY David Groff arrow_drop_down check_bo…" at bounding box center [310, 275] width 458 height 1185
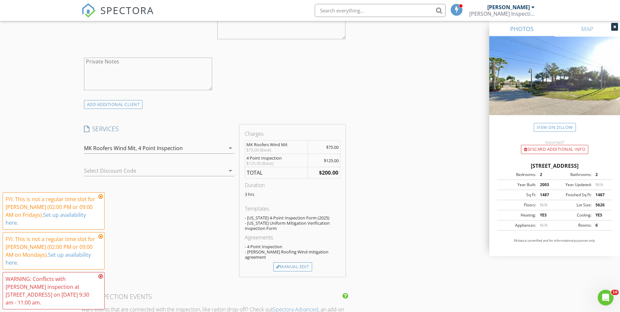
scroll to position [523, 0]
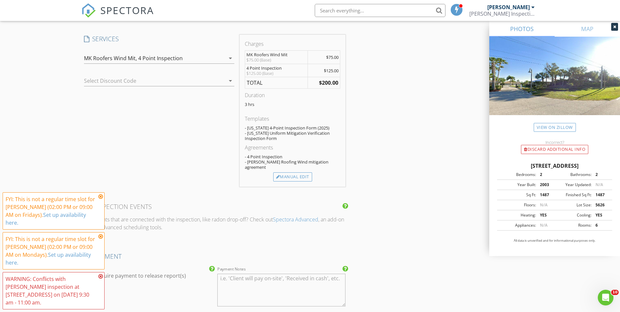
click at [102, 199] on icon at bounding box center [100, 196] width 5 height 5
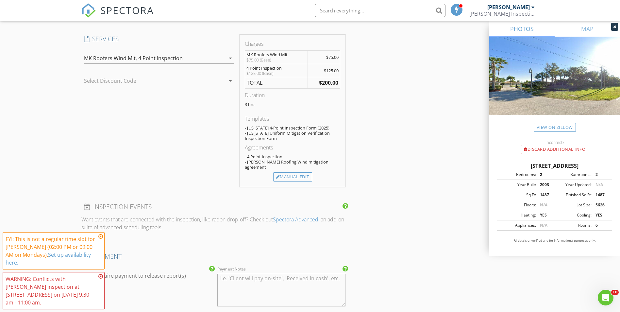
click at [100, 239] on icon at bounding box center [100, 236] width 5 height 5
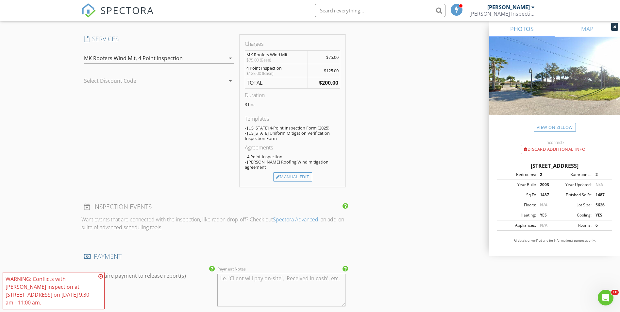
click at [101, 276] on icon at bounding box center [100, 276] width 5 height 5
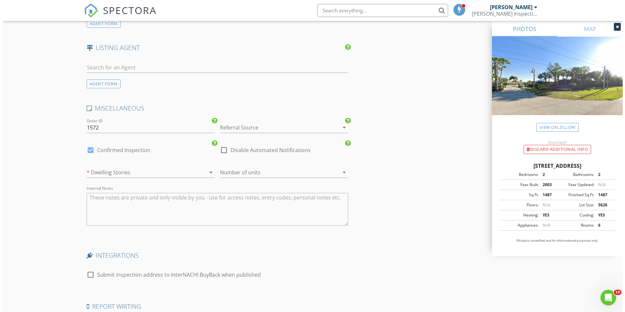
scroll to position [964, 0]
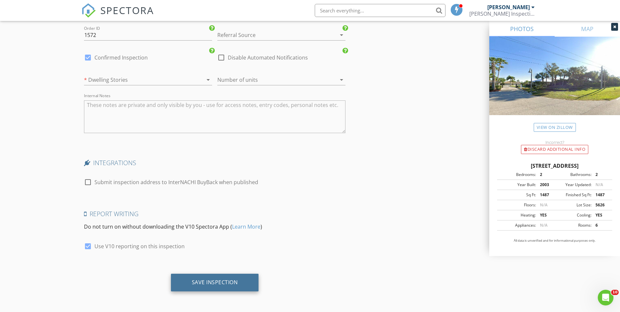
click at [230, 286] on div "Save Inspection" at bounding box center [215, 283] width 88 height 18
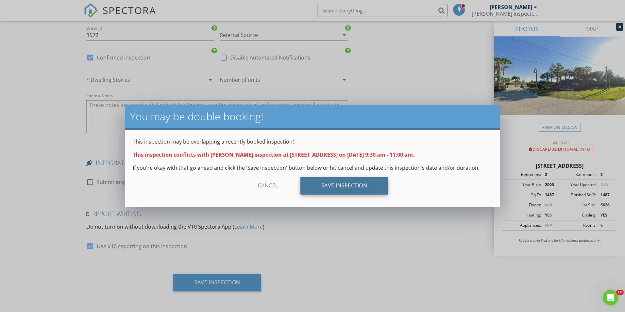
click at [352, 187] on div "Save Inspection" at bounding box center [345, 186] width 88 height 18
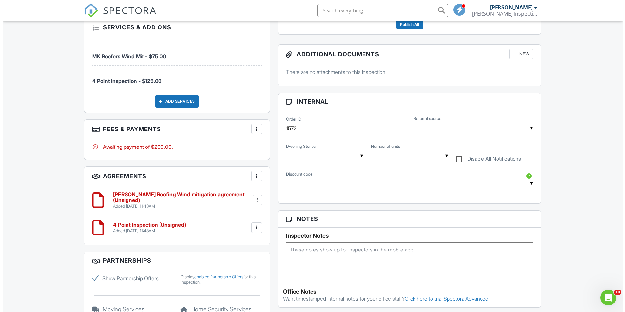
scroll to position [234, 0]
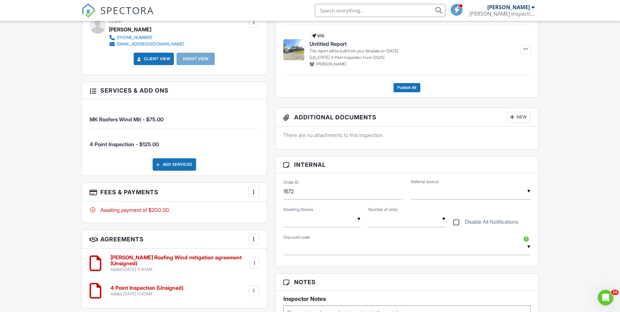
click at [256, 190] on div at bounding box center [254, 192] width 7 height 7
click at [282, 210] on li "Edit Fees & Payments" at bounding box center [287, 212] width 68 height 16
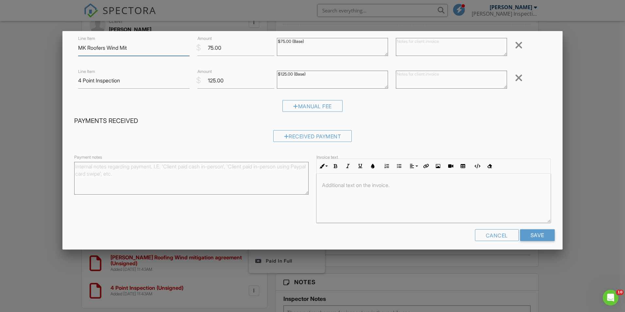
scroll to position [47, 0]
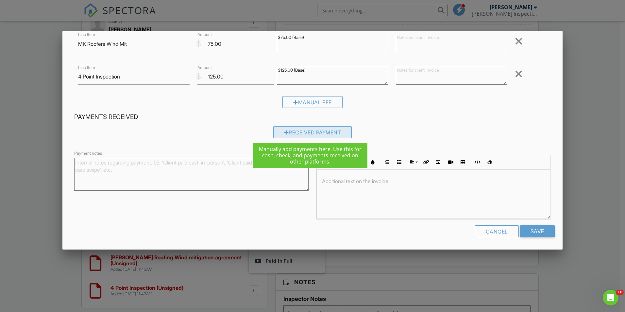
click at [284, 132] on div at bounding box center [286, 132] width 5 height 5
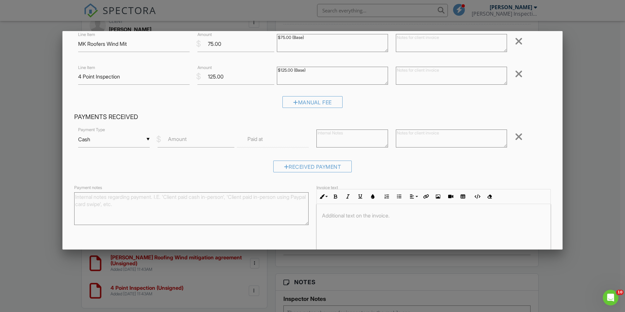
click at [177, 139] on label "Amount" at bounding box center [177, 138] width 19 height 7
click at [177, 139] on input "Amount" at bounding box center [196, 139] width 77 height 16
click at [146, 140] on div "▼ Cash Cash Check On-Site Card Other Cash Check On-Site Card Other" at bounding box center [114, 139] width 72 height 16
click at [172, 139] on label "Amount" at bounding box center [177, 138] width 19 height 7
click at [172, 139] on input "Amount" at bounding box center [196, 139] width 77 height 16
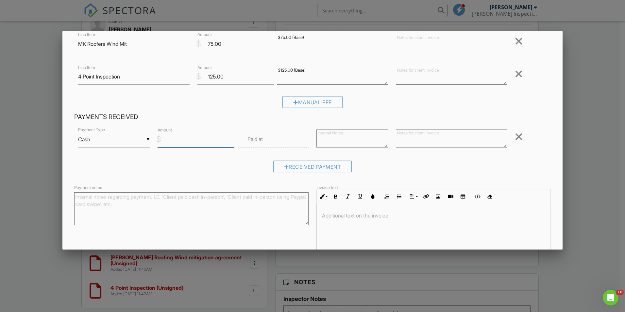
type input "7"
click at [169, 137] on input "5.00" at bounding box center [196, 139] width 77 height 16
click at [167, 138] on input "5.00" at bounding box center [196, 139] width 77 height 16
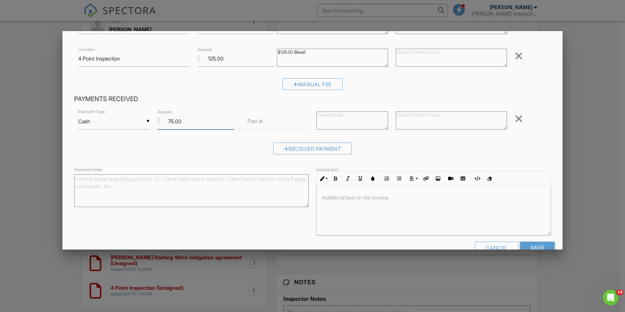
scroll to position [81, 0]
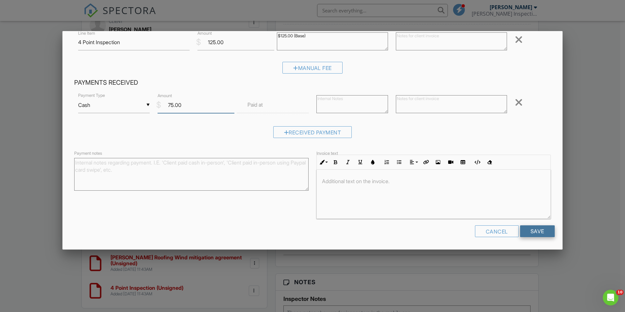
type input "75.00"
click at [536, 233] on input "Save" at bounding box center [537, 231] width 35 height 12
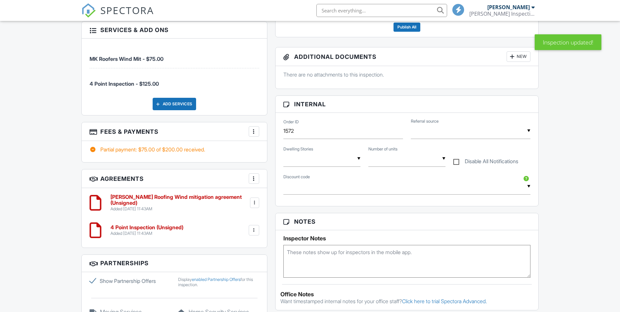
click at [300, 151] on label "Dwelling Stories" at bounding box center [299, 149] width 30 height 6
click at [0, 0] on select "1 2 3 4" at bounding box center [0, 0] width 0 height 0
click at [316, 262] on textarea at bounding box center [408, 261] width 248 height 33
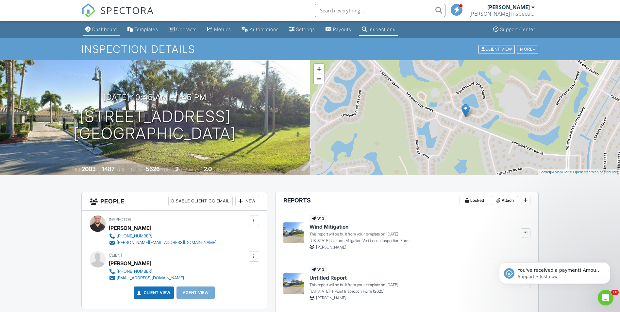
type textarea "job # 11384"
click at [107, 28] on div "Dashboard" at bounding box center [104, 29] width 25 height 6
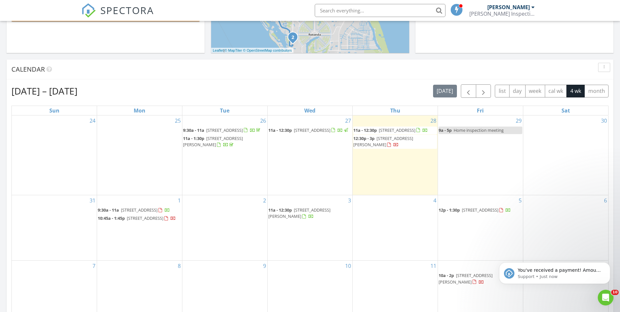
scroll to position [229, 0]
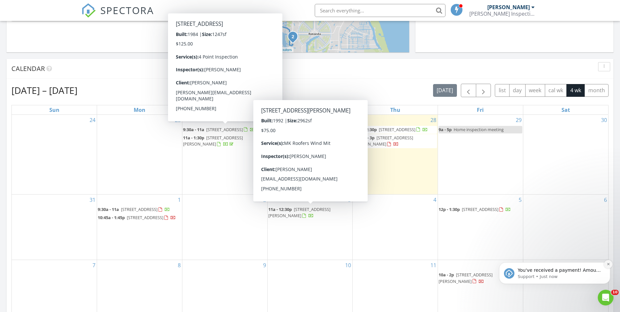
click at [610, 266] on button "Dismiss notification" at bounding box center [608, 264] width 9 height 9
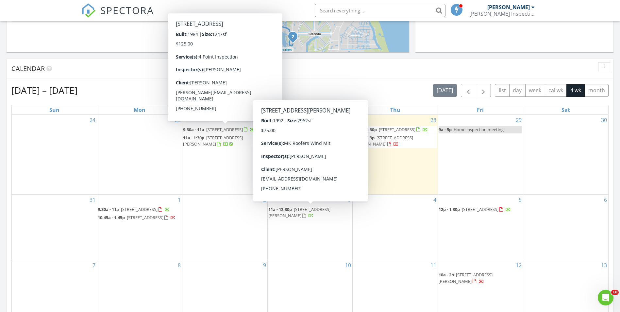
click at [113, 82] on div "[DATE] – [DATE] [DATE] list day week cal wk 4 wk month Sun Mon Tue Wed Thu Fri …" at bounding box center [310, 227] width 607 height 297
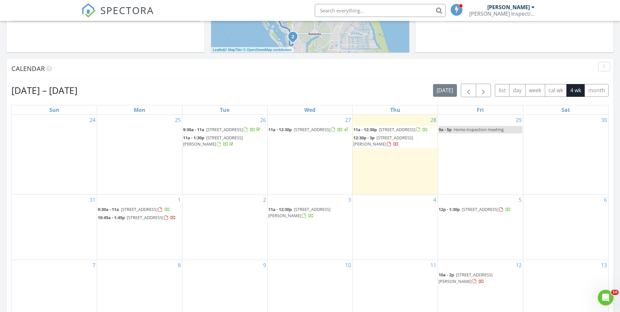
click at [121, 74] on div "Calendar" at bounding box center [305, 69] width 588 height 10
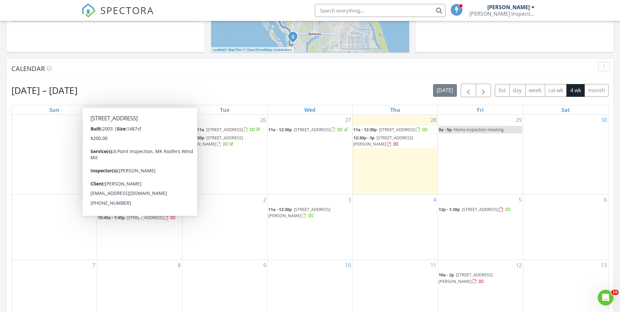
click at [127, 220] on span "[STREET_ADDRESS]" at bounding box center [145, 218] width 37 height 6
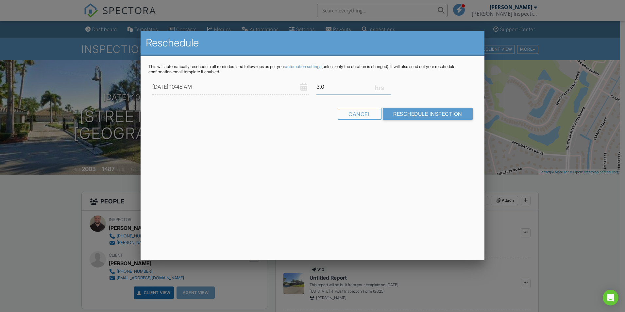
drag, startPoint x: 319, startPoint y: 86, endPoint x: 326, endPoint y: 93, distance: 9.5
click at [318, 86] on input "3.0" at bounding box center [354, 87] width 74 height 16
type input "2.0"
click at [418, 110] on input "Reschedule Inspection" at bounding box center [428, 114] width 90 height 12
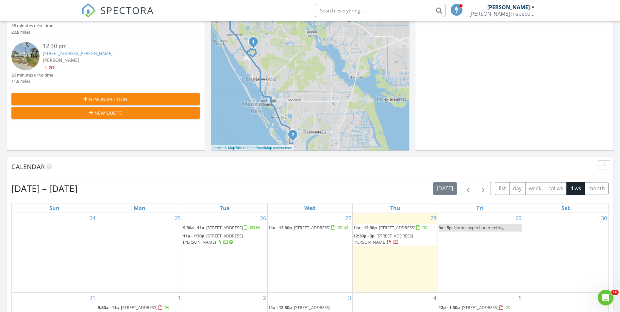
scroll to position [262, 0]
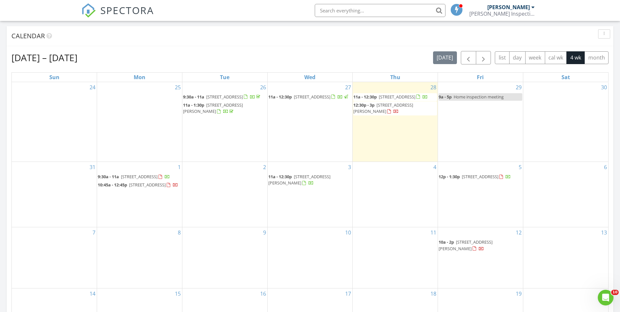
drag, startPoint x: 127, startPoint y: 58, endPoint x: 109, endPoint y: 56, distance: 18.1
click at [126, 58] on div "[DATE] – [DATE] [DATE] list day week cal wk 4 wk month" at bounding box center [309, 57] width 597 height 13
click at [108, 56] on div "[DATE] – [DATE] [DATE] list day week cal wk 4 wk month" at bounding box center [309, 57] width 597 height 13
click at [105, 50] on div "[DATE] – [DATE] [DATE] list day week cal wk 4 wk month Sun Mon Tue Wed Thu Fri …" at bounding box center [310, 194] width 607 height 297
click at [373, 96] on span "11a - 12:30p" at bounding box center [365, 97] width 24 height 6
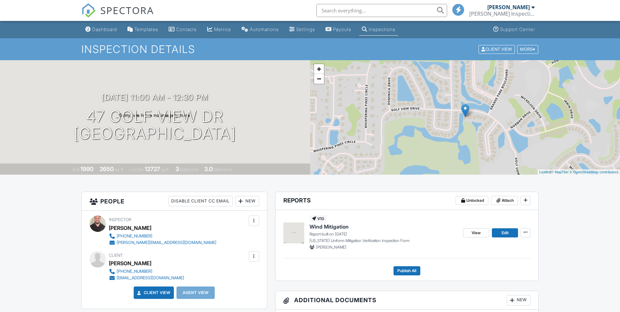
click at [110, 28] on div "Dashboard" at bounding box center [104, 29] width 25 height 6
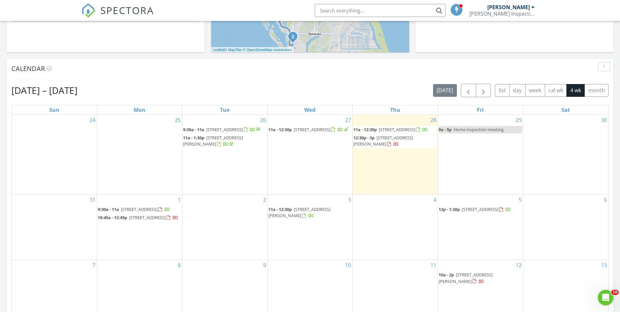
click at [159, 95] on div "[DATE] – [DATE] [DATE] list day week cal wk 4 wk month" at bounding box center [309, 90] width 597 height 13
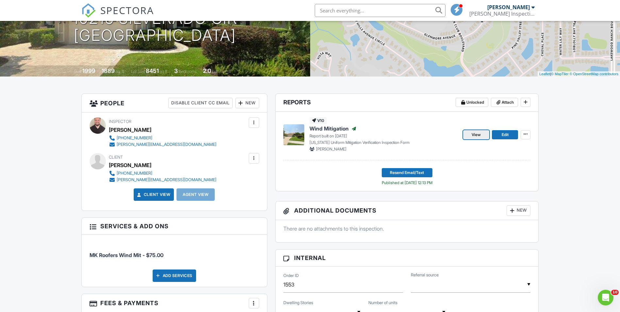
click at [471, 133] on link "View" at bounding box center [476, 134] width 26 height 9
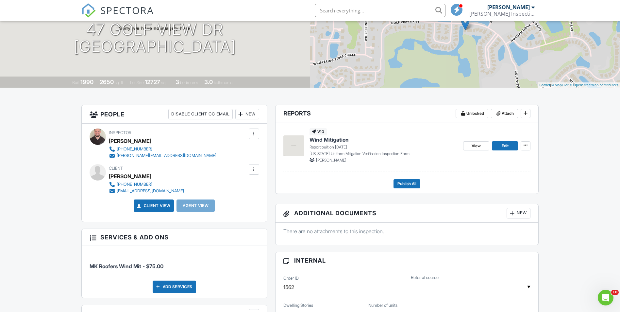
scroll to position [98, 0]
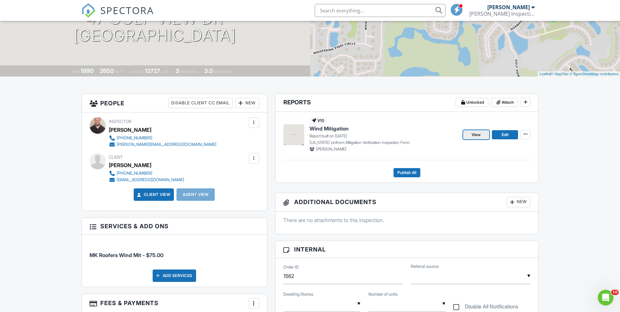
click at [481, 135] on link "View" at bounding box center [476, 134] width 26 height 9
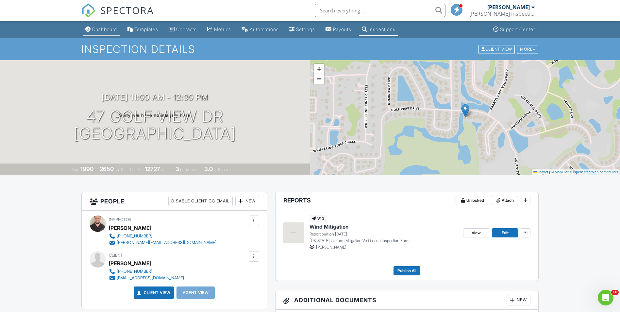
click at [109, 28] on div "Dashboard" at bounding box center [104, 29] width 25 height 6
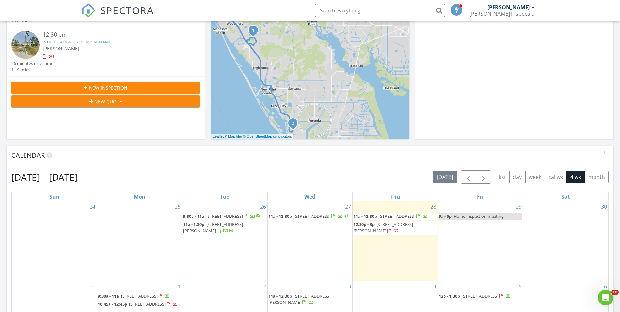
scroll to position [131, 0]
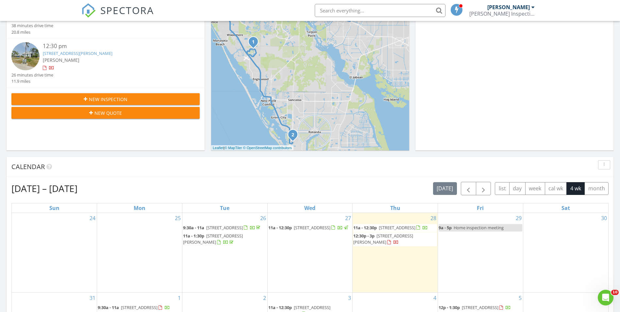
click at [126, 106] on div "New Inspection New Quote" at bounding box center [106, 106] width 198 height 36
click at [124, 101] on span "New Inspection" at bounding box center [108, 99] width 39 height 7
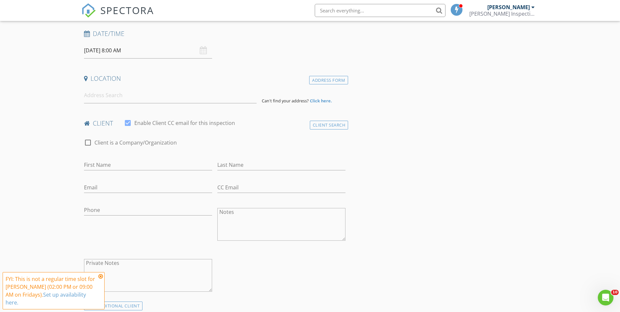
click at [122, 49] on input "[DATE] 8:00 AM" at bounding box center [148, 51] width 128 height 16
select select "8"
type input "[DATE] 8:00 AM"
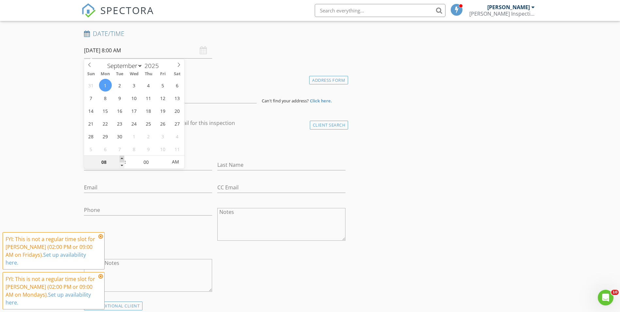
type input "09"
type input "[DATE] 9:00 AM"
click at [122, 160] on span at bounding box center [122, 159] width 5 height 7
type input "10"
type input "[DATE] 10:00 AM"
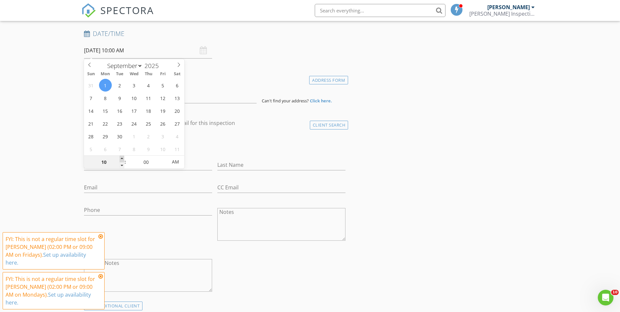
click at [122, 160] on span at bounding box center [122, 159] width 5 height 7
type input "11"
type input "[DATE] 11:00 AM"
click at [122, 160] on span at bounding box center [122, 159] width 5 height 7
type input "12"
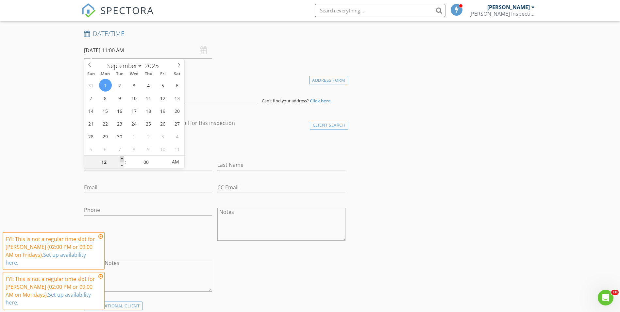
type input "[DATE] 12:00 PM"
click at [122, 160] on span at bounding box center [122, 159] width 5 height 7
type input "05"
type input "[DATE] 12:05 PM"
click at [165, 160] on span at bounding box center [164, 159] width 5 height 7
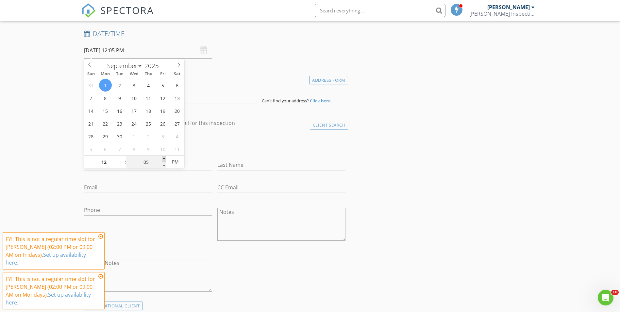
type input "10"
type input "[DATE] 12:10 PM"
click at [165, 160] on span at bounding box center [164, 159] width 5 height 7
type input "15"
type input "[DATE] 12:15 PM"
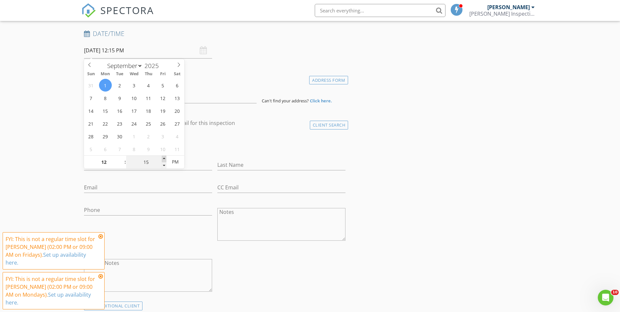
click at [165, 160] on span at bounding box center [164, 159] width 5 height 7
type input "20"
type input "[DATE] 12:20 PM"
click at [165, 160] on span at bounding box center [164, 159] width 5 height 7
type input "25"
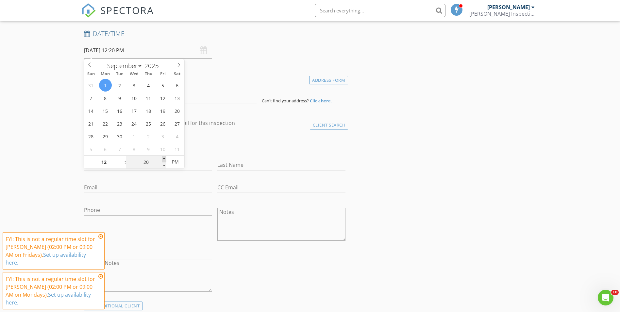
type input "[DATE] 12:25 PM"
click at [165, 160] on span at bounding box center [164, 159] width 5 height 7
type input "30"
type input "[DATE] 12:30 PM"
click at [165, 160] on span at bounding box center [164, 159] width 5 height 7
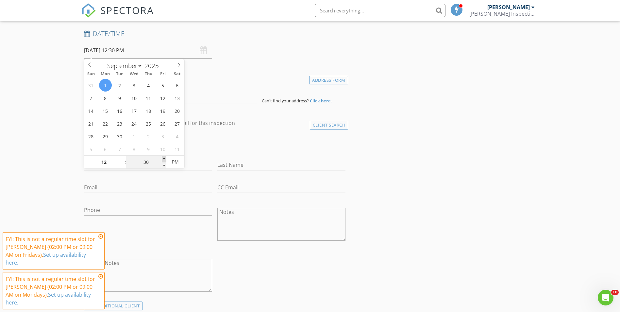
type input "35"
type input "[DATE] 12:35 PM"
click at [165, 160] on span at bounding box center [164, 159] width 5 height 7
type input "40"
type input "[DATE] 12:40 PM"
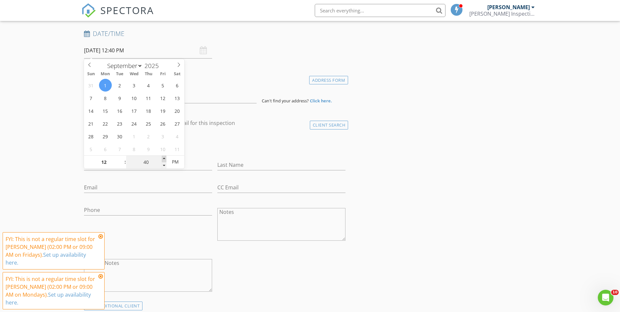
click at [165, 160] on span at bounding box center [164, 159] width 5 height 7
type input "45"
type input "[DATE] 12:45 PM"
click at [165, 160] on span at bounding box center [164, 159] width 5 height 7
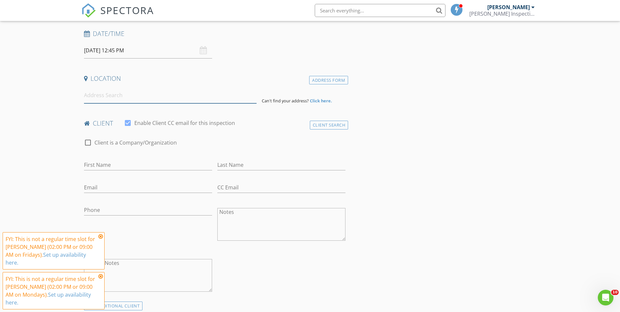
click at [126, 102] on input at bounding box center [170, 95] width 173 height 16
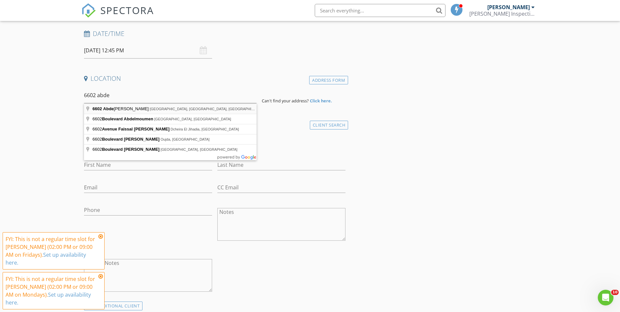
type input "[STREET_ADDRESS][PERSON_NAME]"
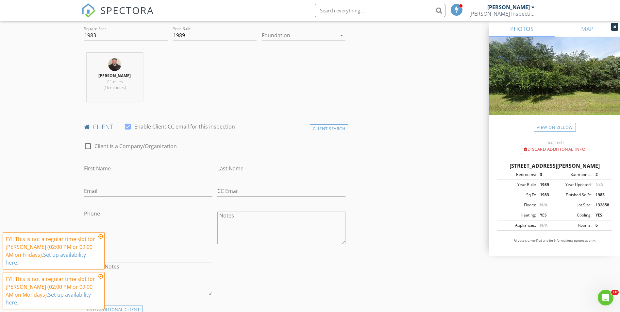
scroll to position [229, 0]
click at [124, 166] on input "First Name" at bounding box center [148, 168] width 128 height 11
type input "[PERSON_NAME]"
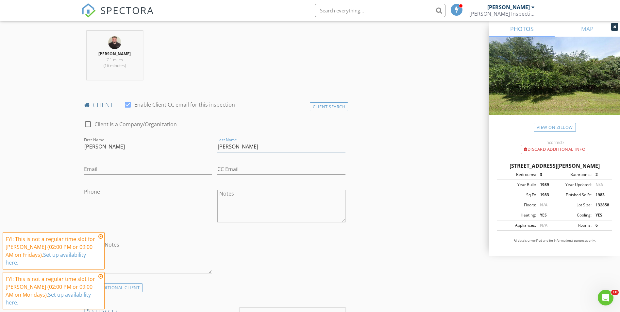
scroll to position [262, 0]
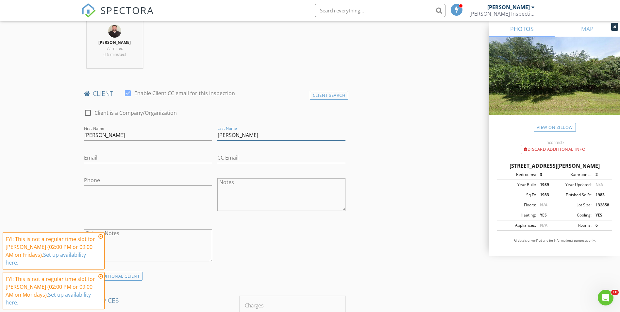
type input "[PERSON_NAME]"
click at [147, 157] on input "Email" at bounding box center [148, 157] width 128 height 11
paste input "[EMAIL_ADDRESS][DOMAIN_NAME]"
type input "[EMAIL_ADDRESS][DOMAIN_NAME]"
click at [96, 184] on input "Phone" at bounding box center [148, 180] width 128 height 11
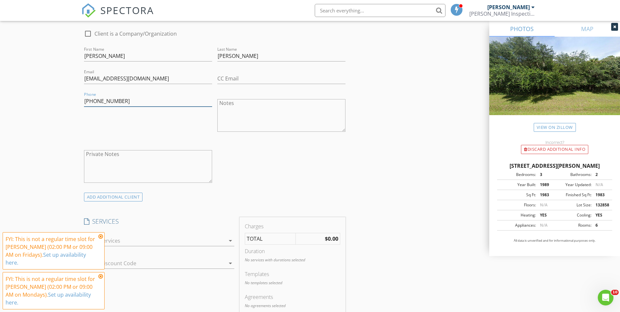
scroll to position [392, 0]
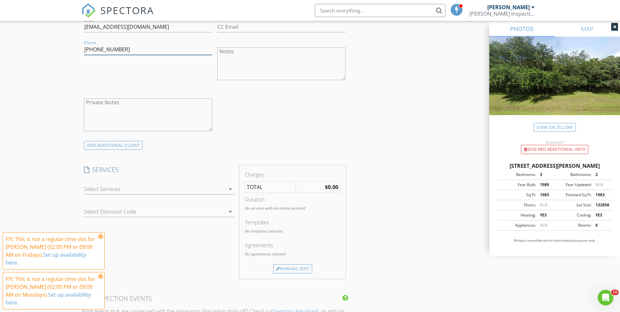
type input "[PHONE_NUMBER]"
click at [132, 190] on div at bounding box center [154, 189] width 141 height 10
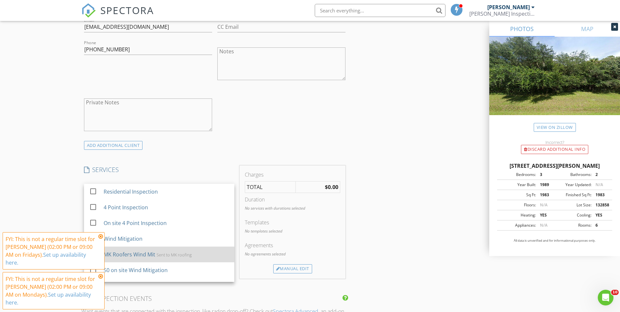
click at [161, 251] on div "MK Roofers Wind Mit Sent to MK roofing" at bounding box center [166, 254] width 126 height 13
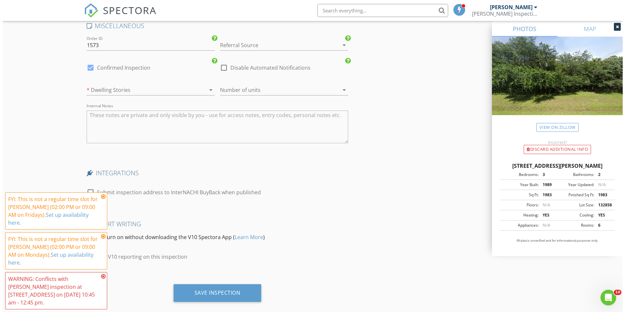
scroll to position [941, 0]
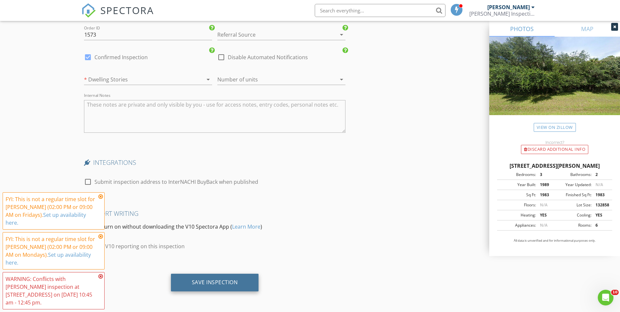
drag, startPoint x: 229, startPoint y: 293, endPoint x: 227, endPoint y: 284, distance: 9.0
click at [229, 293] on div "Save Inspection" at bounding box center [214, 285] width 267 height 23
click at [227, 282] on div "Save Inspection" at bounding box center [215, 282] width 46 height 7
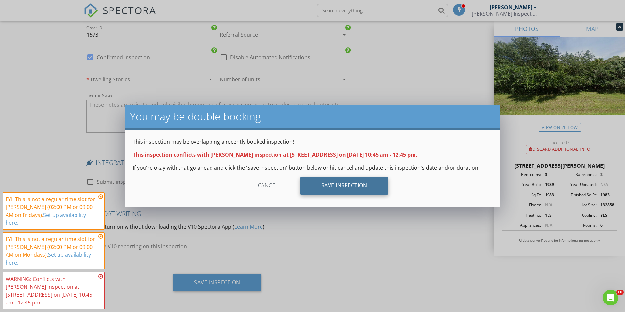
click at [344, 184] on div "Save Inspection" at bounding box center [345, 186] width 88 height 18
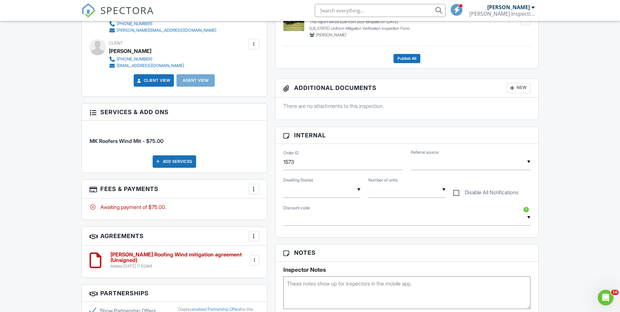
scroll to position [262, 0]
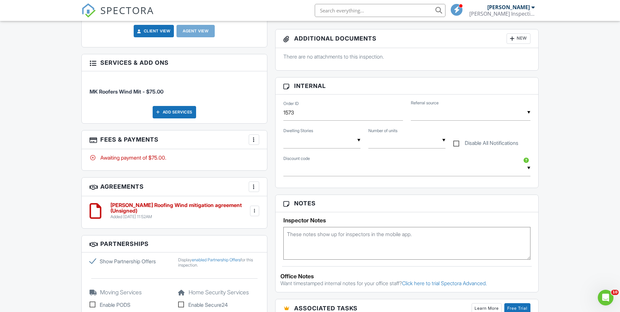
click at [306, 235] on textarea at bounding box center [408, 243] width 248 height 33
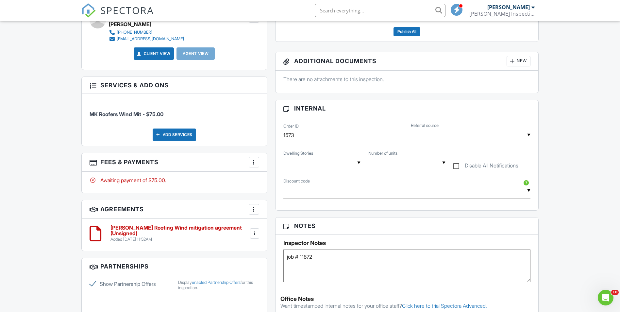
scroll to position [229, 0]
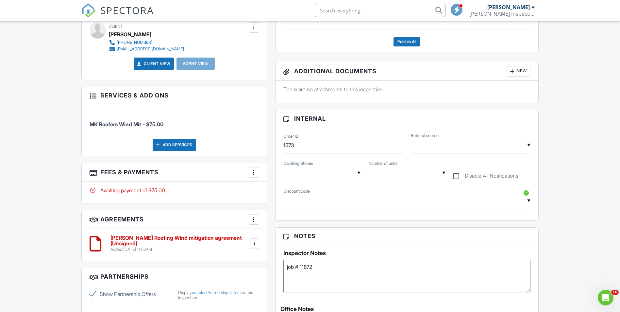
click at [252, 172] on div at bounding box center [254, 172] width 7 height 7
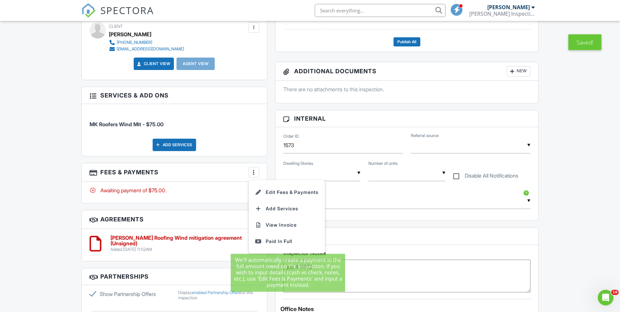
click at [337, 272] on textarea "job # 11872" at bounding box center [408, 276] width 248 height 33
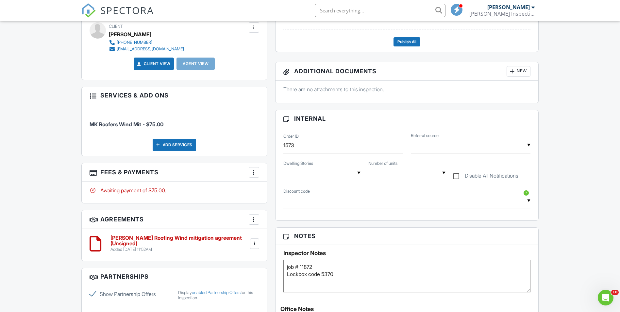
type textarea "job # 11872 Lockbox code 5370"
click at [254, 173] on div at bounding box center [254, 172] width 7 height 7
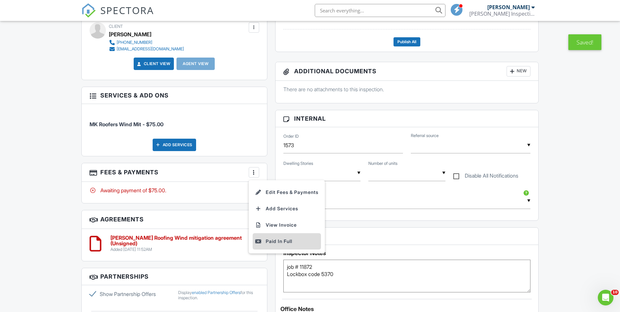
click at [264, 241] on div "Paid In Full" at bounding box center [286, 241] width 63 height 8
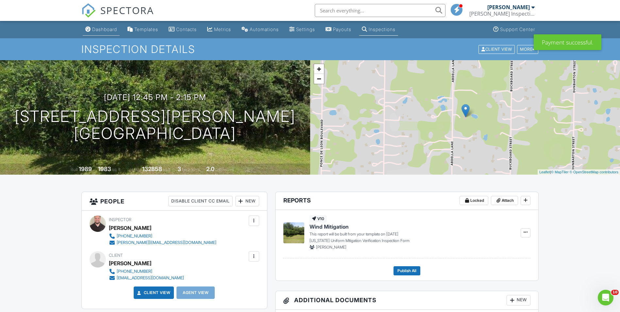
click at [101, 29] on div "Dashboard" at bounding box center [104, 29] width 25 height 6
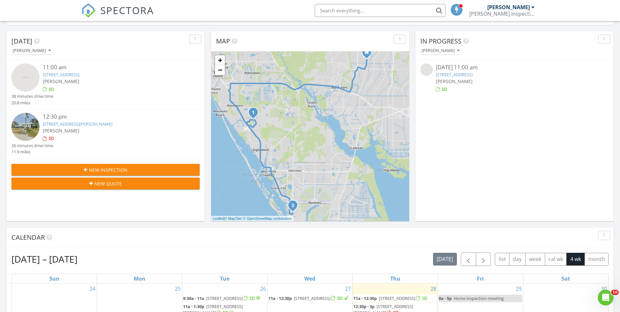
scroll to position [163, 0]
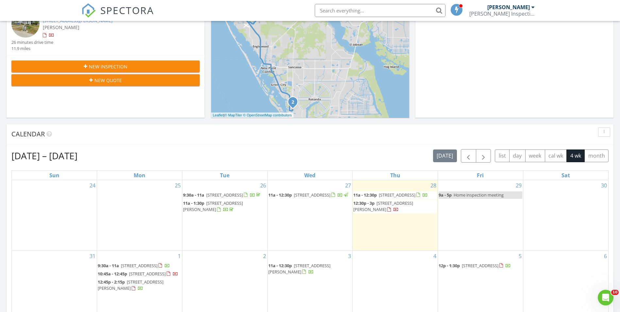
click at [408, 198] on span "11a - 12:30p [STREET_ADDRESS]" at bounding box center [390, 195] width 75 height 7
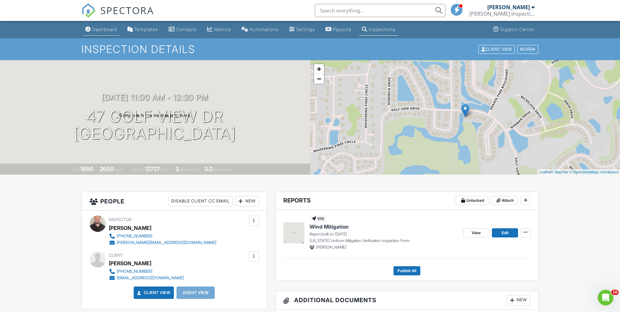
click at [102, 26] on link "Dashboard" at bounding box center [101, 30] width 37 height 12
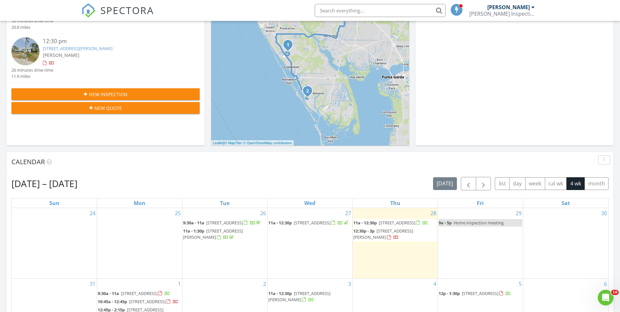
click at [395, 226] on span "11a - 12:30p [STREET_ADDRESS]" at bounding box center [390, 223] width 75 height 7
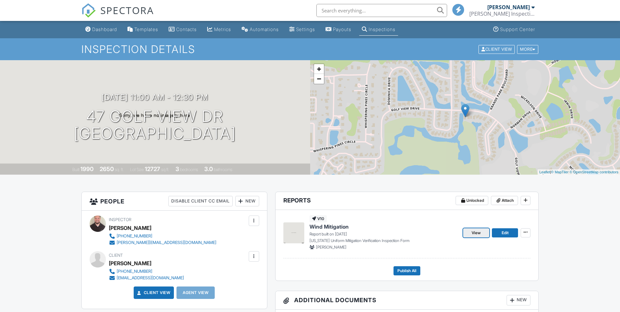
click at [474, 231] on span "View" at bounding box center [476, 233] width 9 height 7
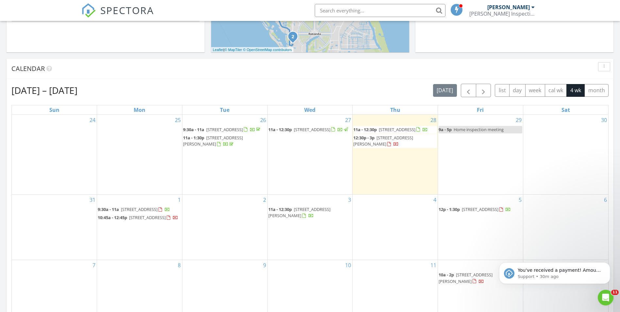
scroll to position [605, 630]
click at [320, 79] on div "[DATE] – [DATE] [DATE] list day week cal wk 4 wk month Sun Mon Tue Wed Thu Fri …" at bounding box center [310, 227] width 607 height 297
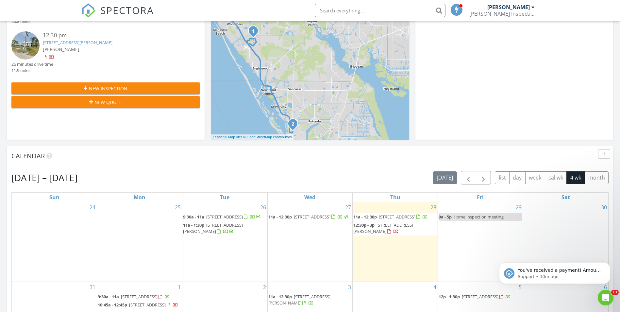
scroll to position [98, 0]
